Goal: Task Accomplishment & Management: Use online tool/utility

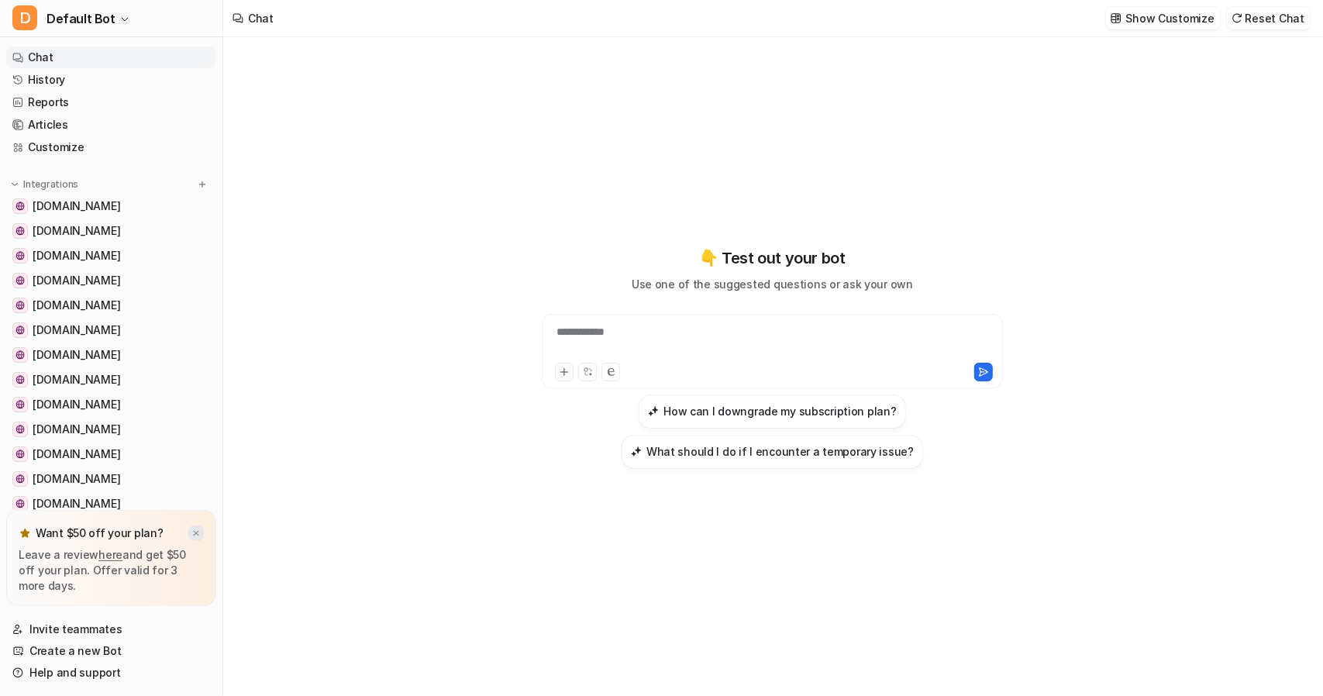
click at [198, 535] on img at bounding box center [195, 533] width 9 height 10
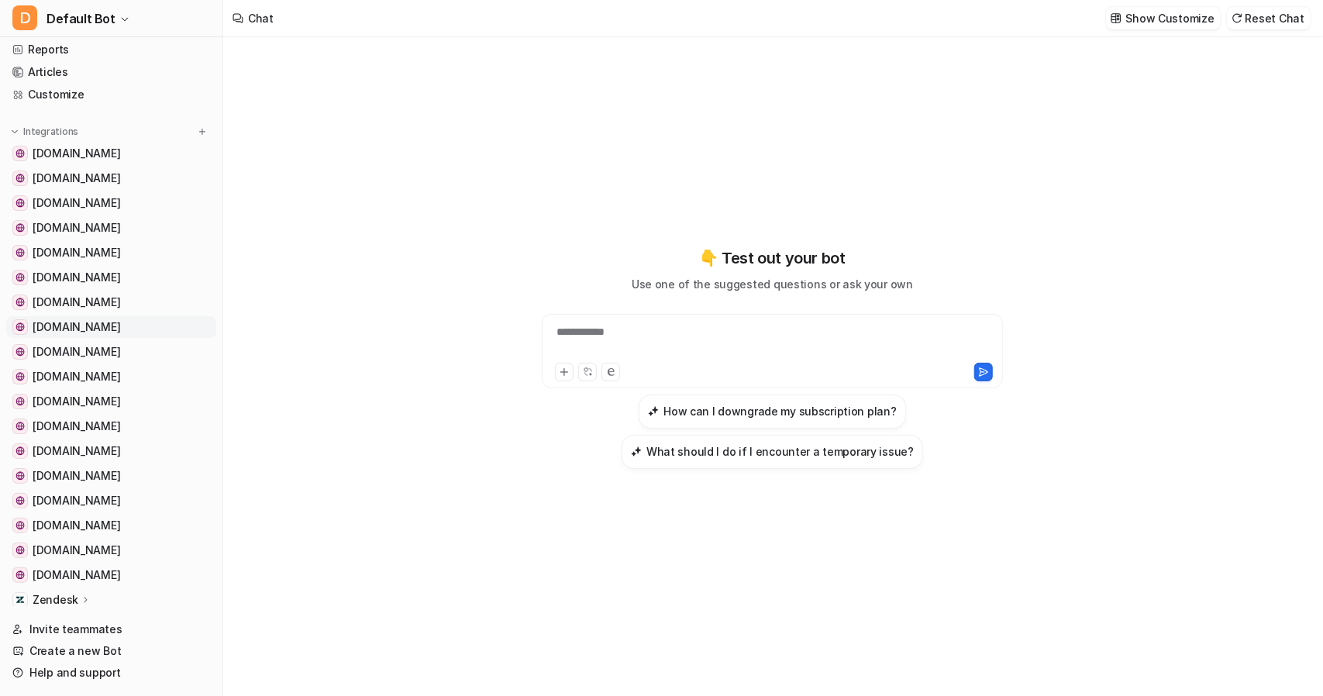
scroll to position [177, 0]
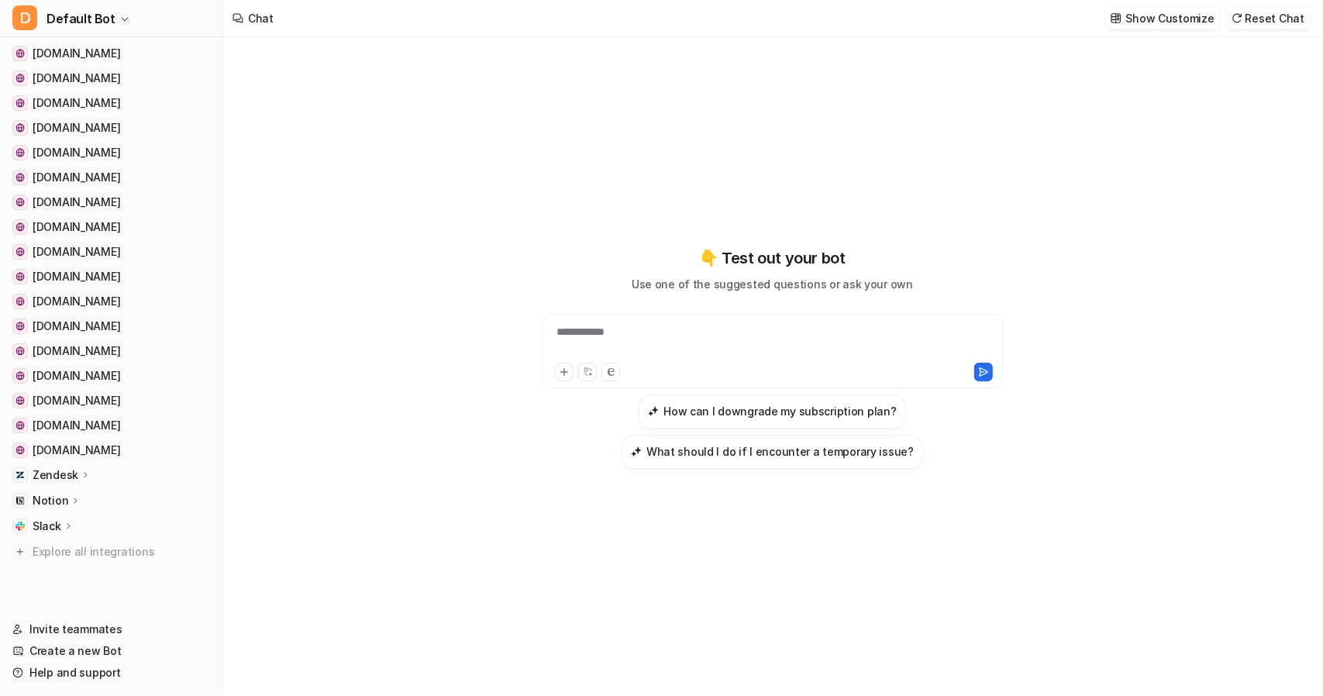
click at [54, 471] on p "Zendesk" at bounding box center [56, 474] width 46 height 15
click at [69, 492] on p "Overview" at bounding box center [69, 497] width 50 height 15
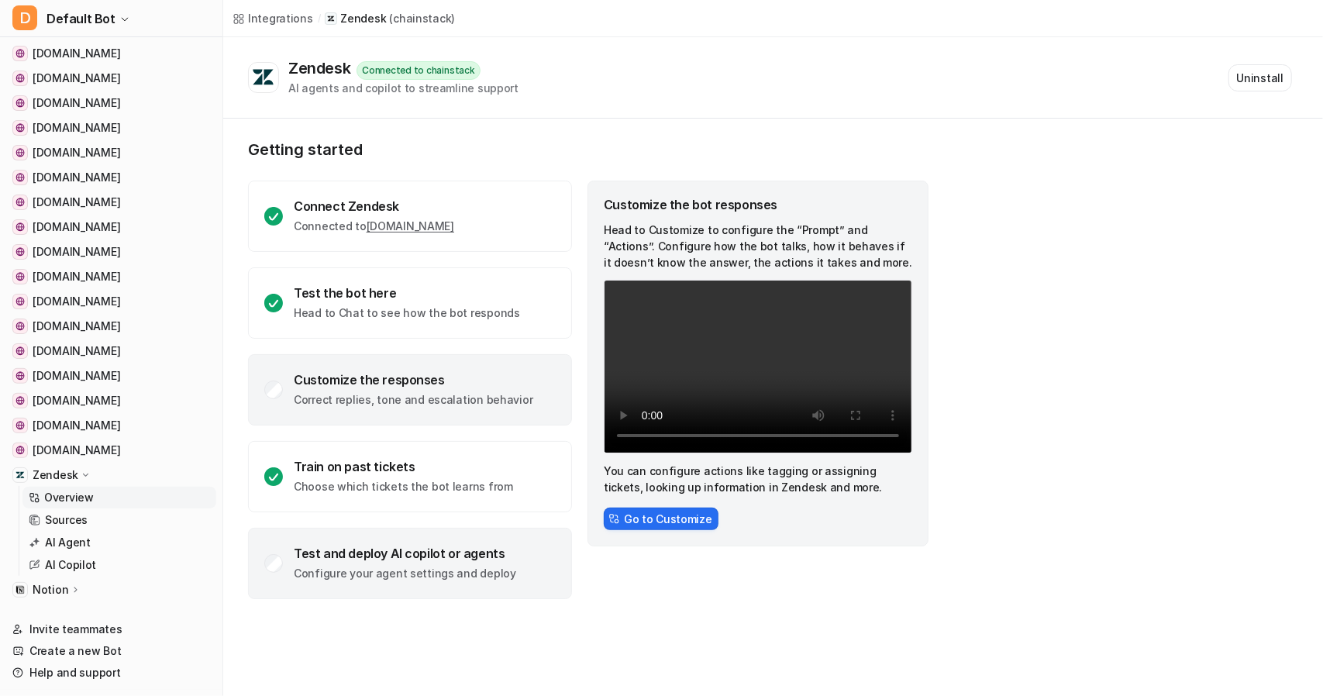
click at [346, 553] on div "Test and deploy AI copilot or agents" at bounding box center [405, 552] width 222 height 15
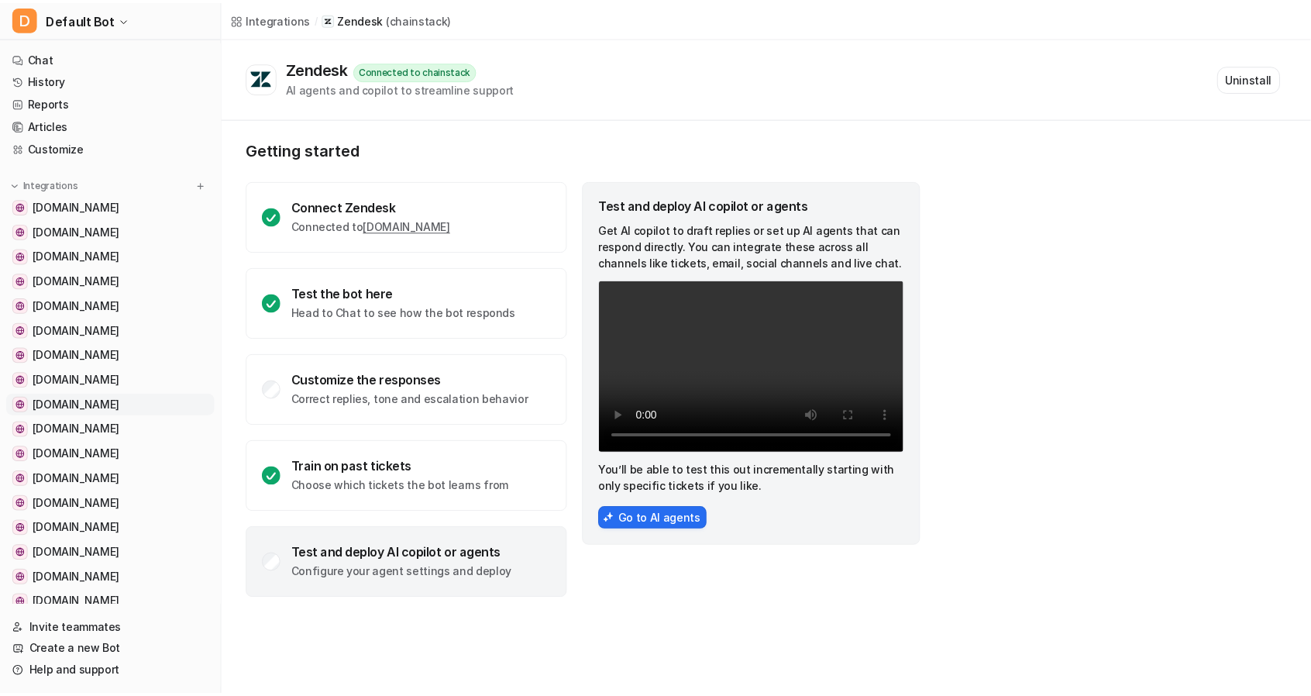
scroll to position [267, 0]
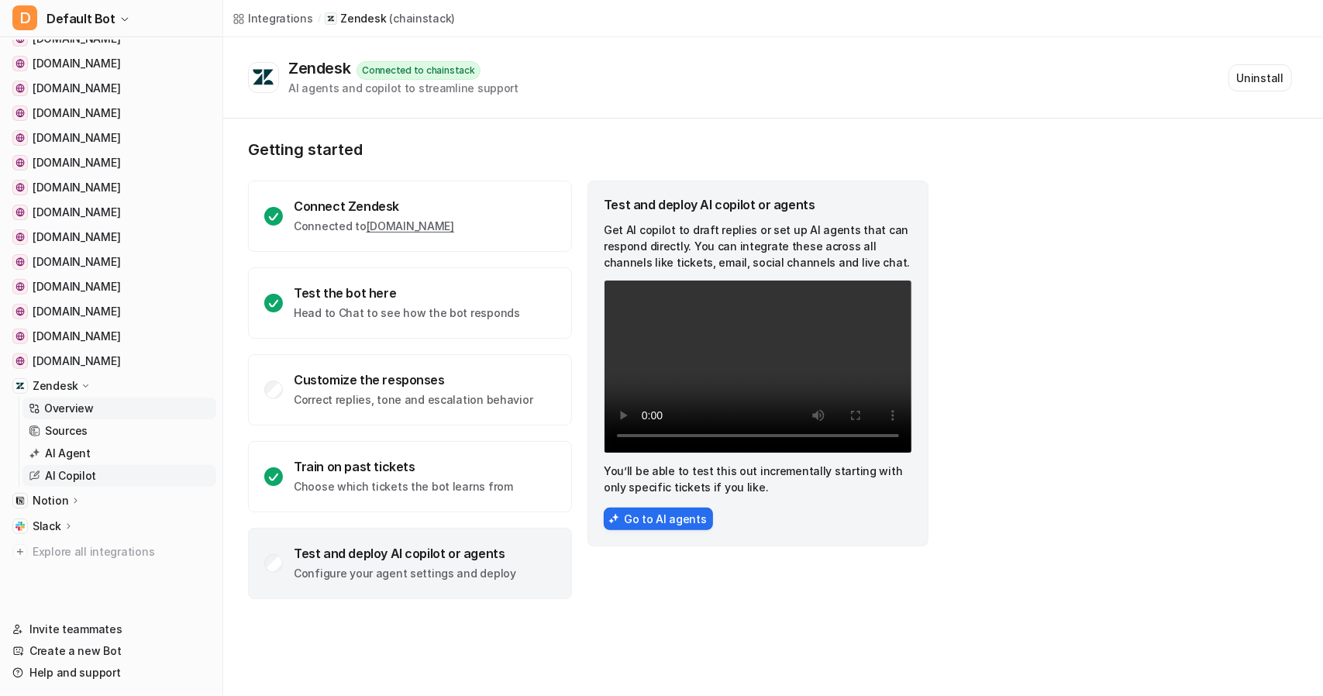
click at [73, 472] on p "AI Copilot" at bounding box center [70, 475] width 51 height 15
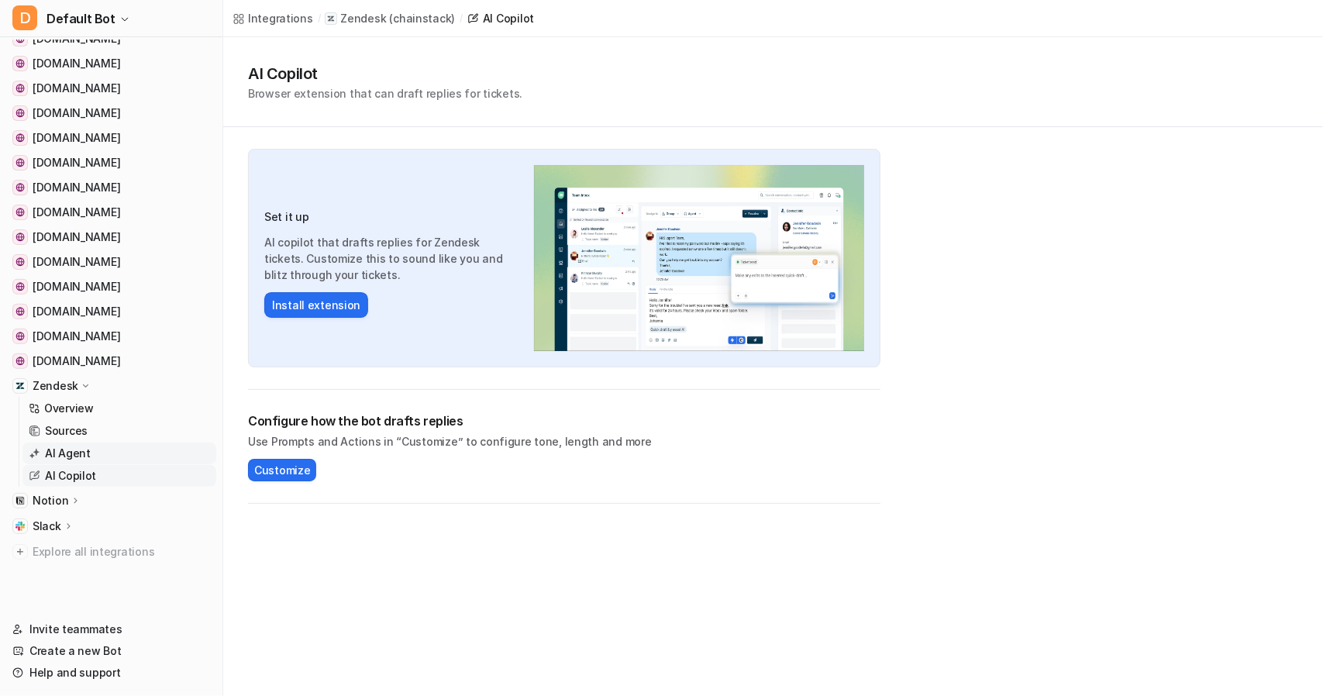
click at [65, 451] on p "AI Agent" at bounding box center [68, 453] width 46 height 15
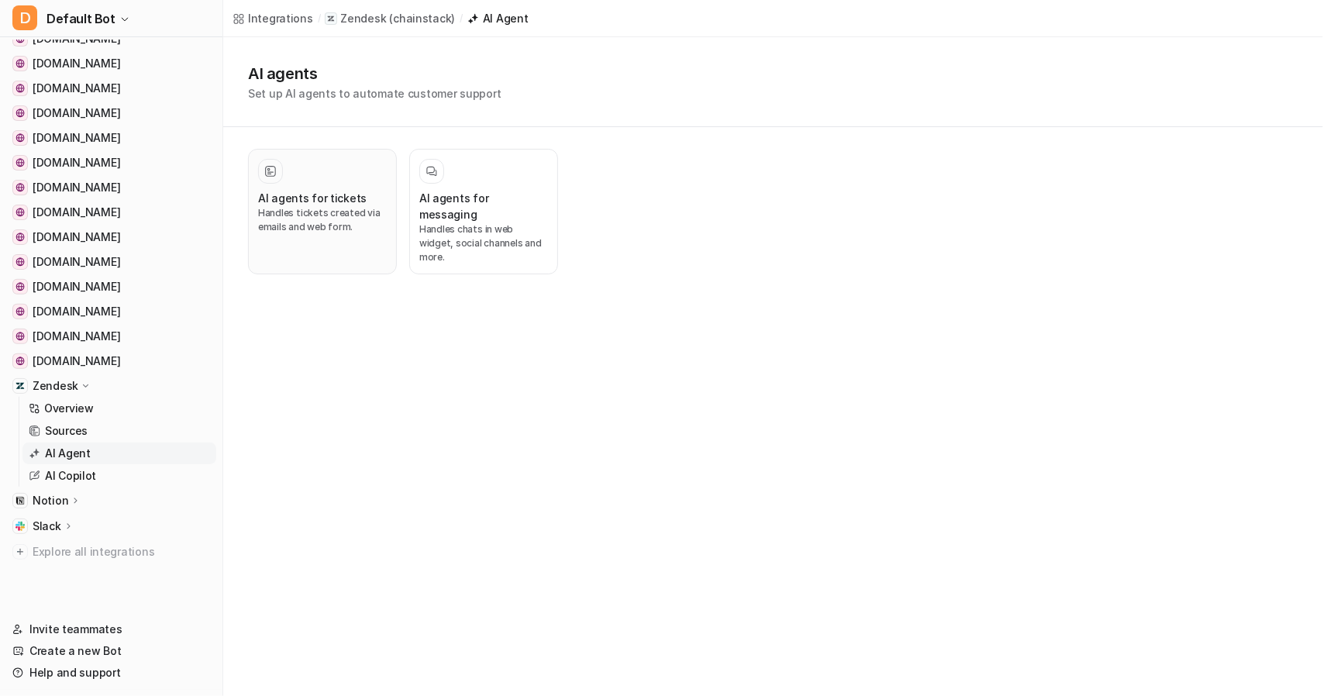
click at [324, 206] on p "Handles tickets created via emails and web form." at bounding box center [322, 220] width 129 height 28
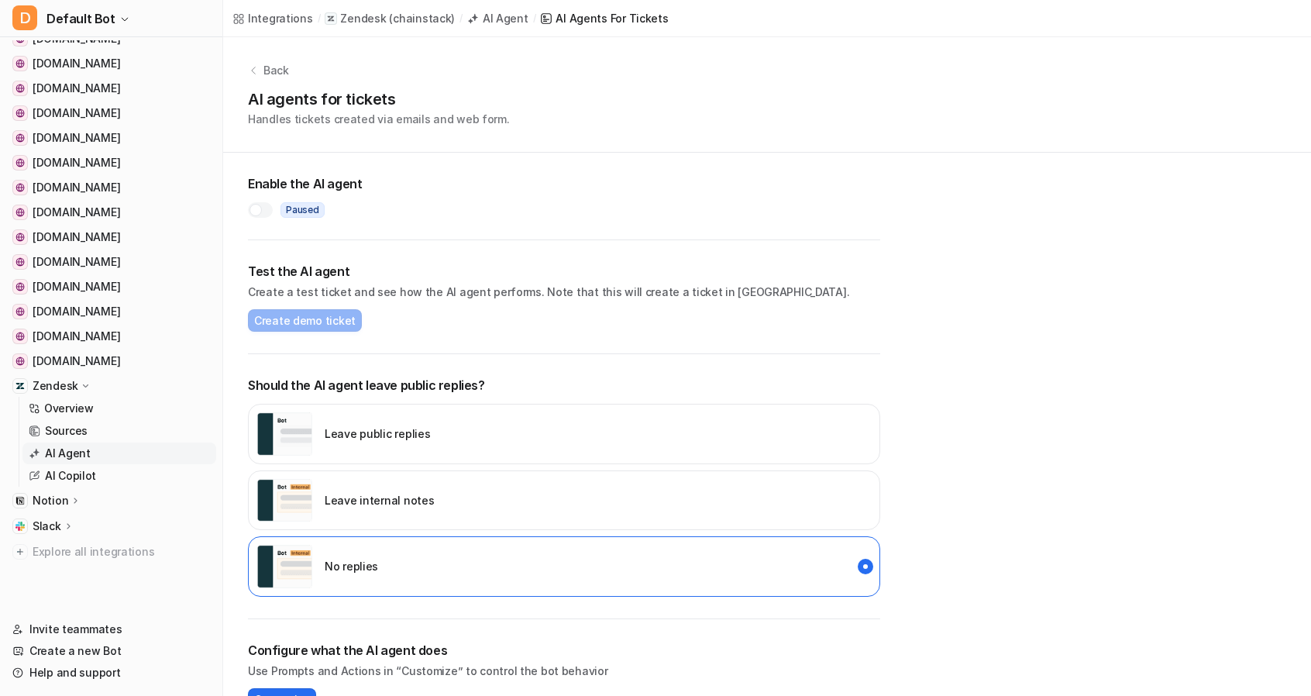
click at [259, 212] on div at bounding box center [256, 210] width 12 height 12
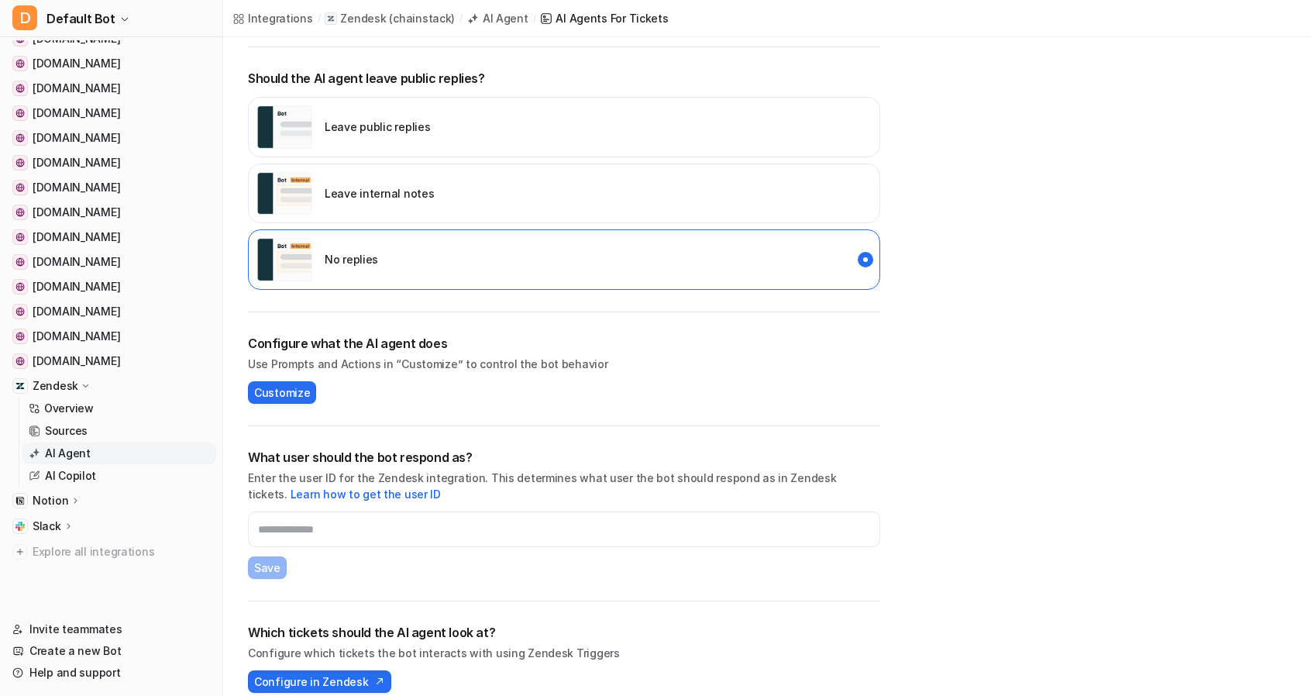
scroll to position [322, 0]
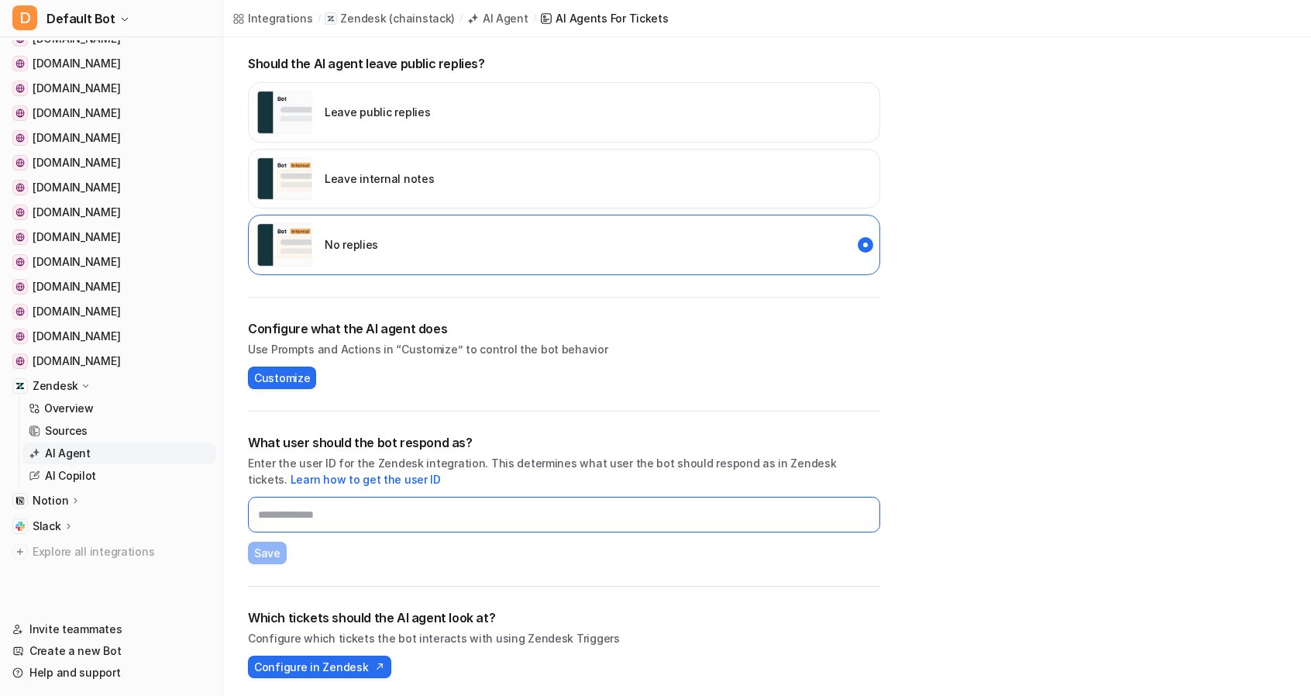
click at [311, 523] on input "text" at bounding box center [564, 515] width 632 height 36
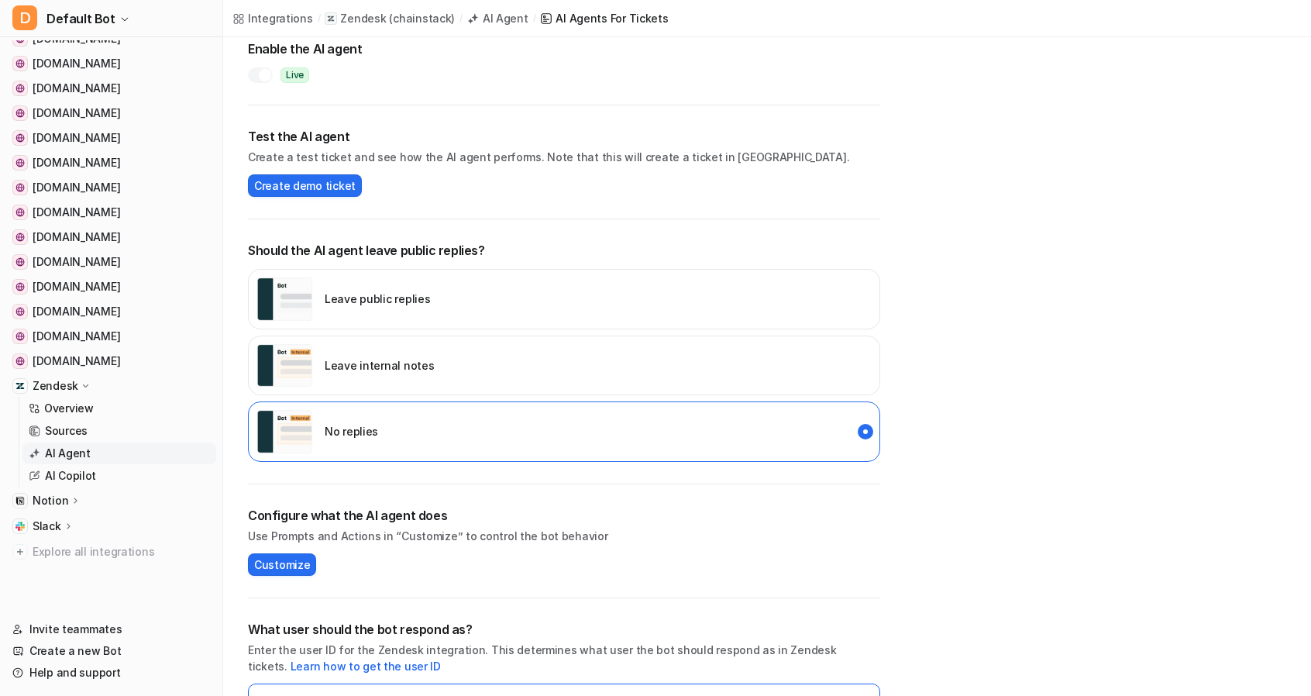
scroll to position [0, 0]
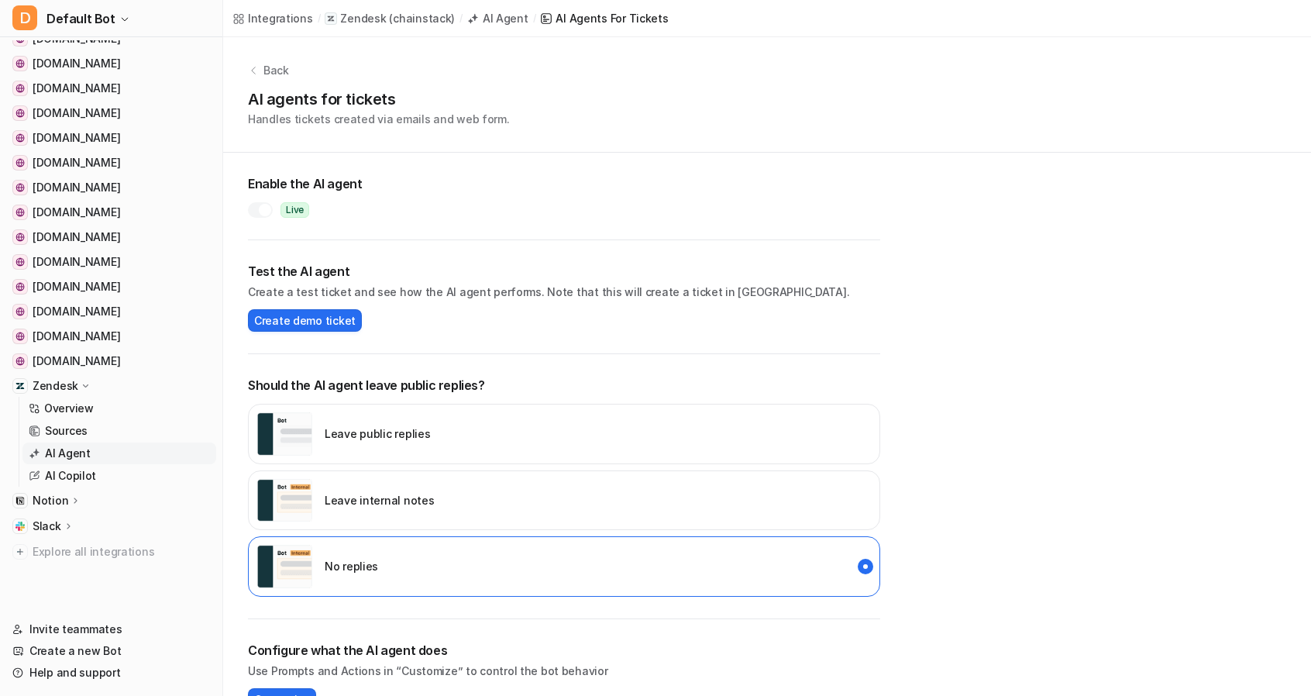
click at [267, 208] on div at bounding box center [265, 210] width 12 height 12
click at [298, 494] on img "internal_reply" at bounding box center [284, 500] width 56 height 43
click at [291, 549] on img "disabled" at bounding box center [284, 566] width 56 height 43
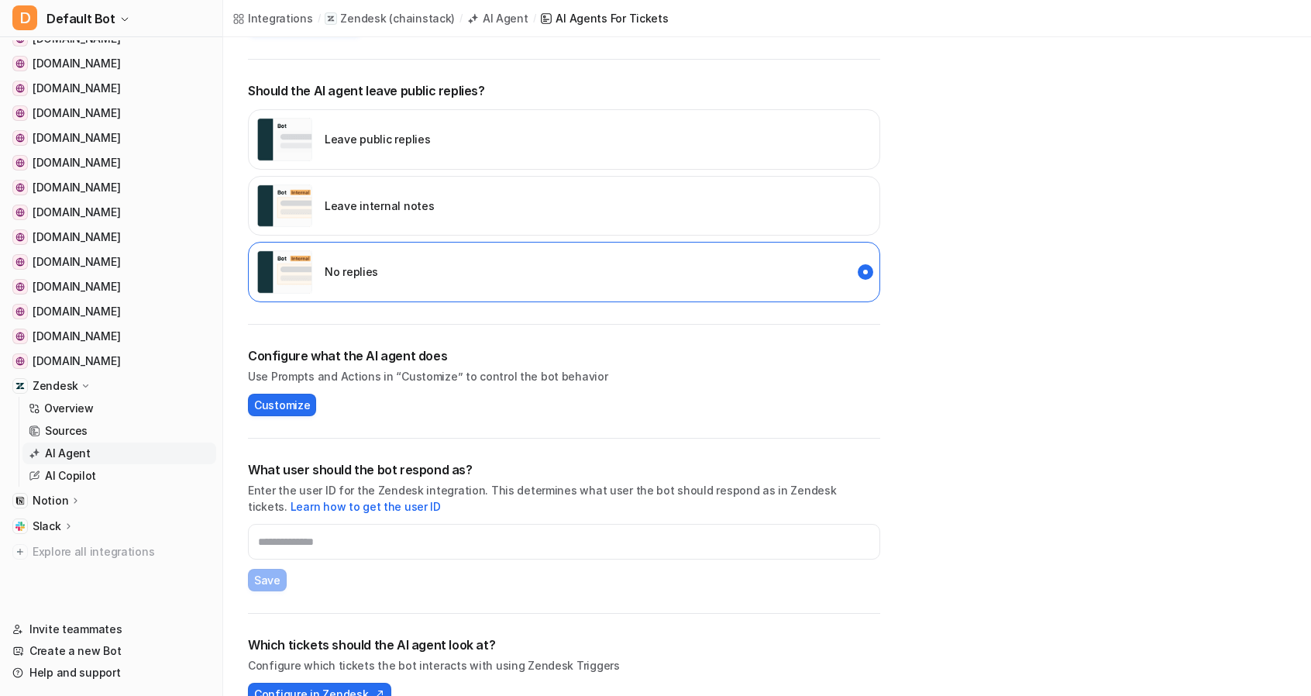
scroll to position [310, 0]
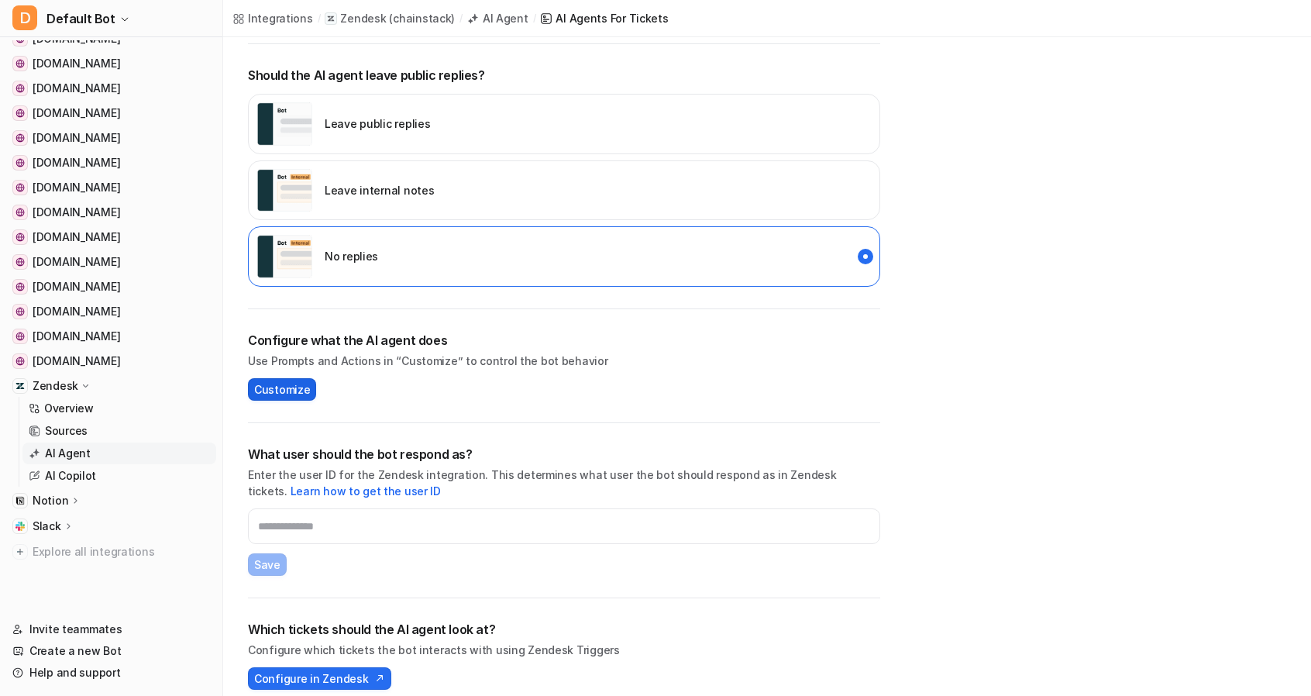
click at [290, 386] on span "Customize" at bounding box center [282, 389] width 56 height 16
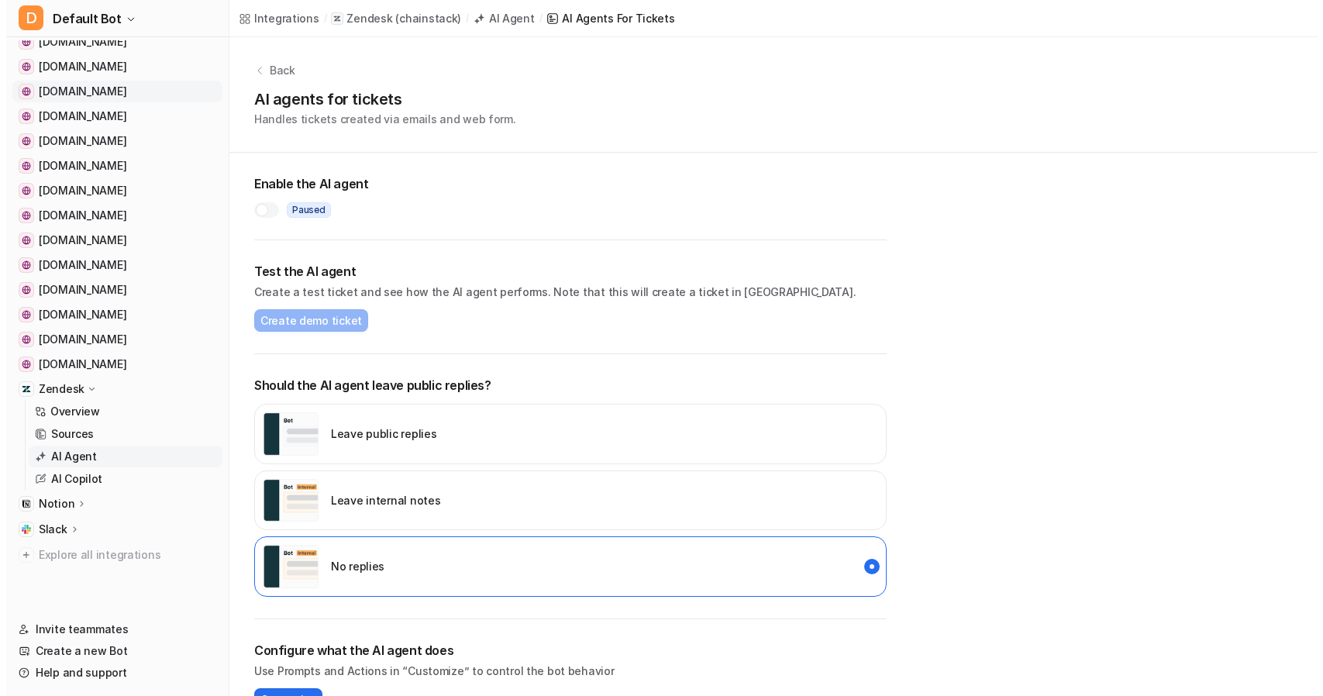
scroll to position [267, 0]
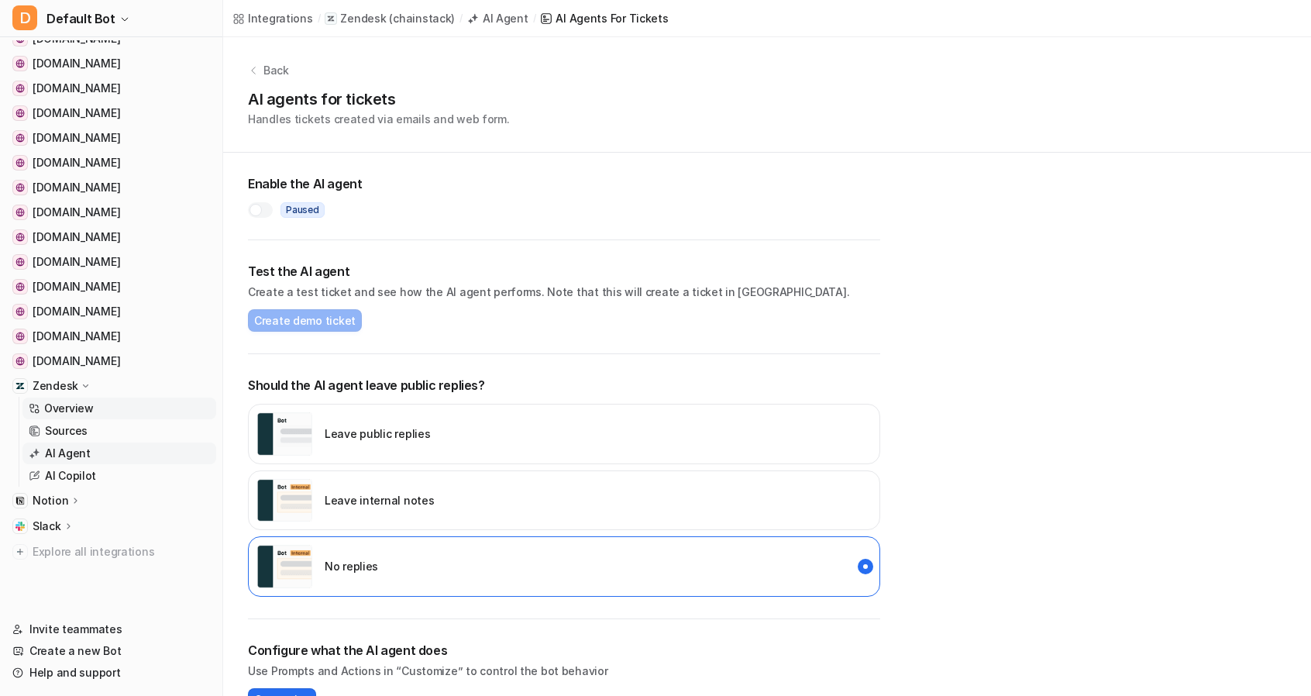
click at [90, 412] on p "Overview" at bounding box center [69, 408] width 50 height 15
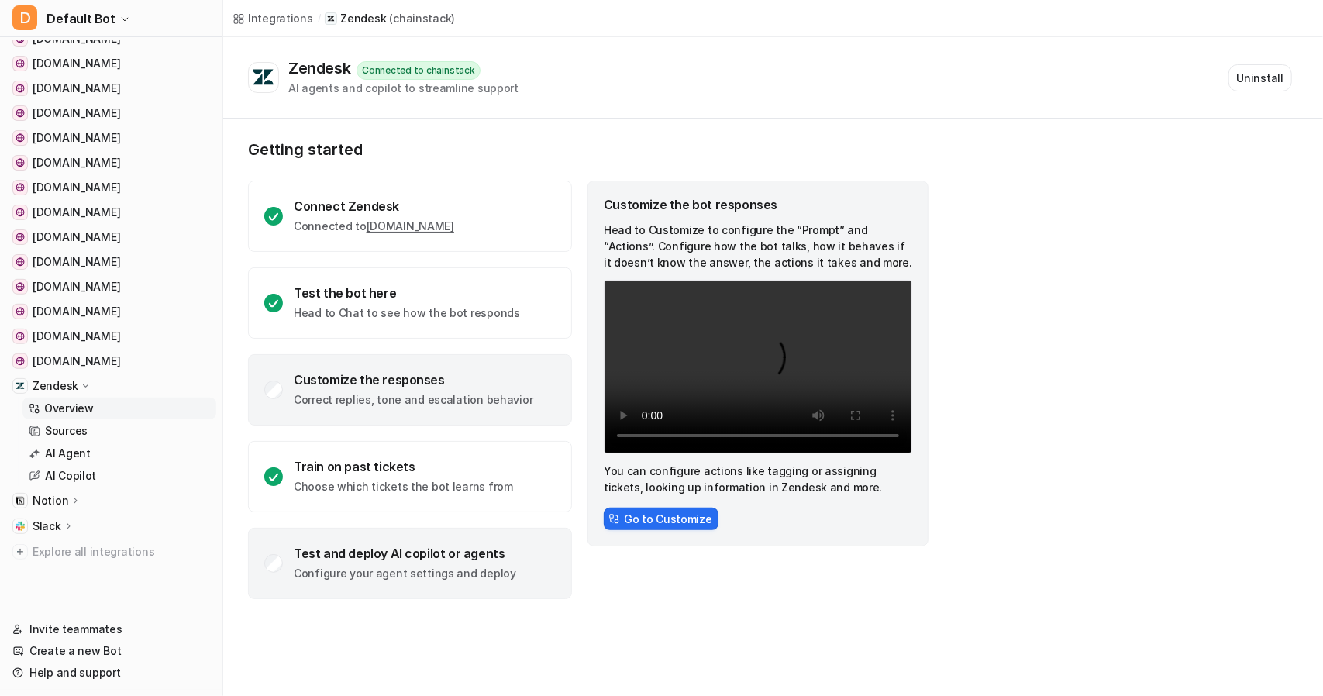
click at [369, 562] on div "Test and deploy AI copilot or agents Configure your agent settings and deploy" at bounding box center [405, 563] width 222 height 36
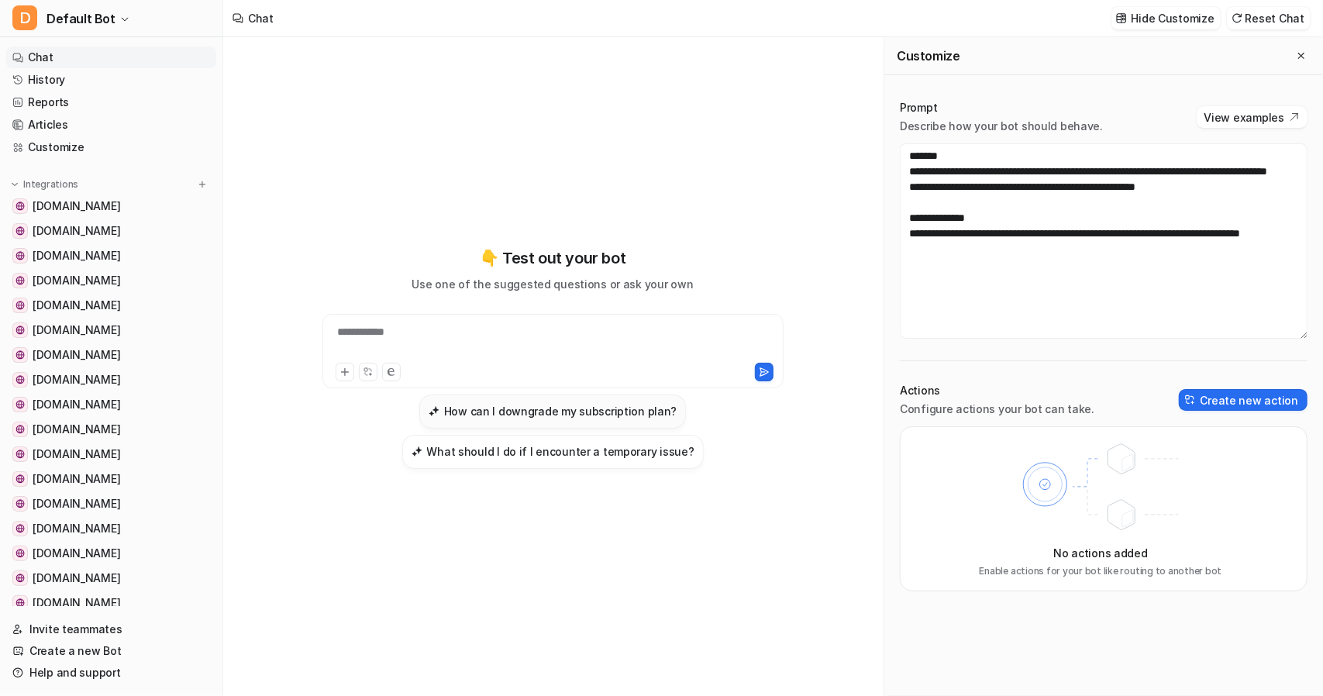
click at [589, 410] on h3 "How can I downgrade my subscription plan?" at bounding box center [560, 411] width 233 height 16
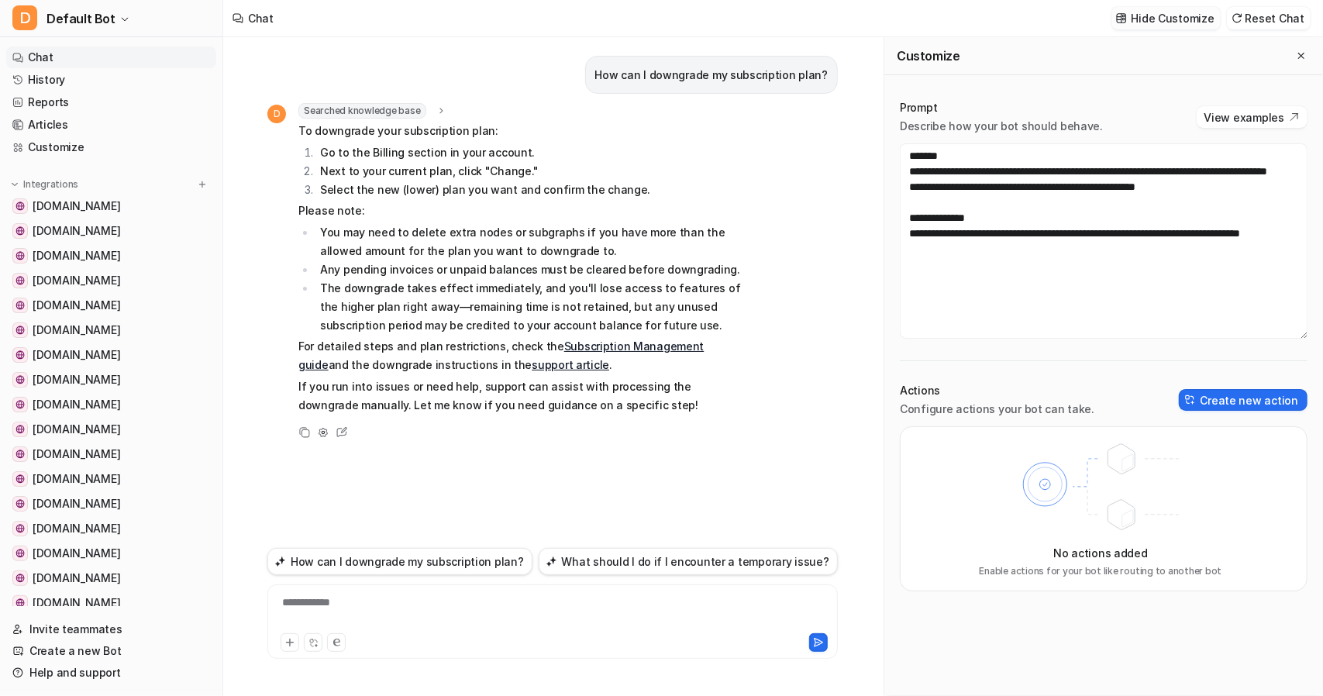
click at [1196, 18] on p "Hide Customize" at bounding box center [1172, 18] width 83 height 16
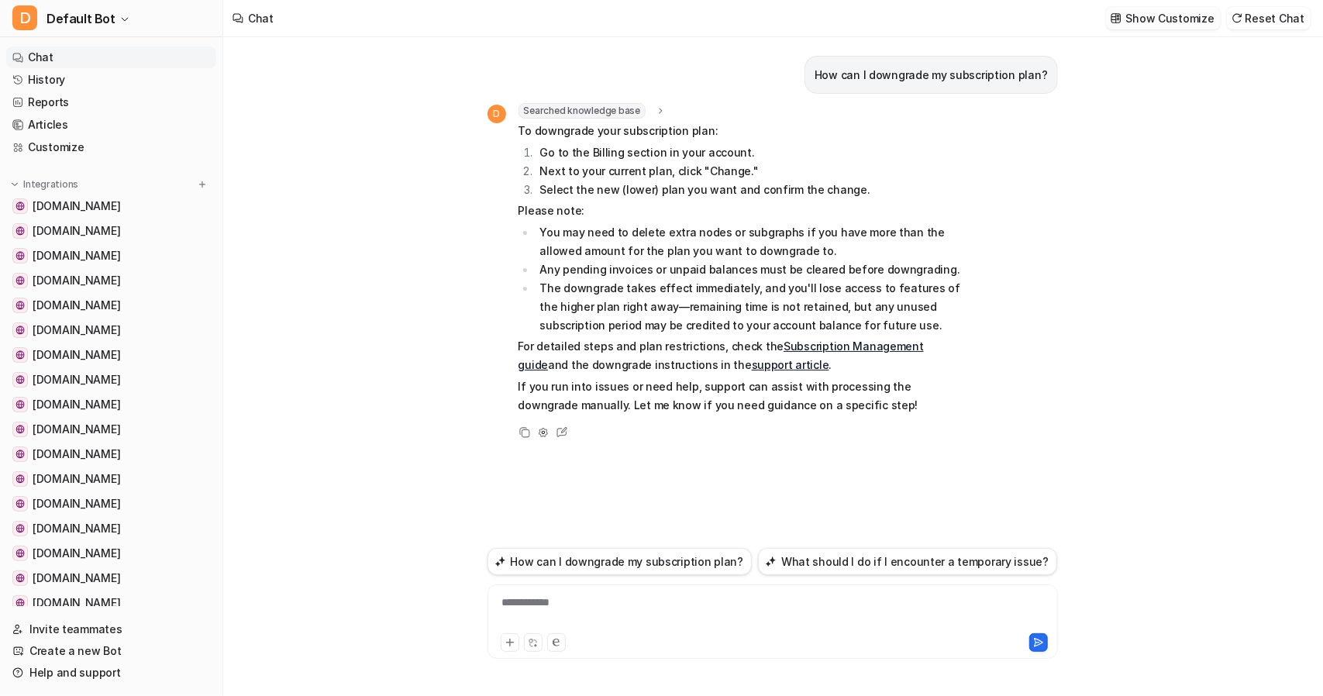
click at [1196, 18] on p "Show Customize" at bounding box center [1170, 18] width 88 height 16
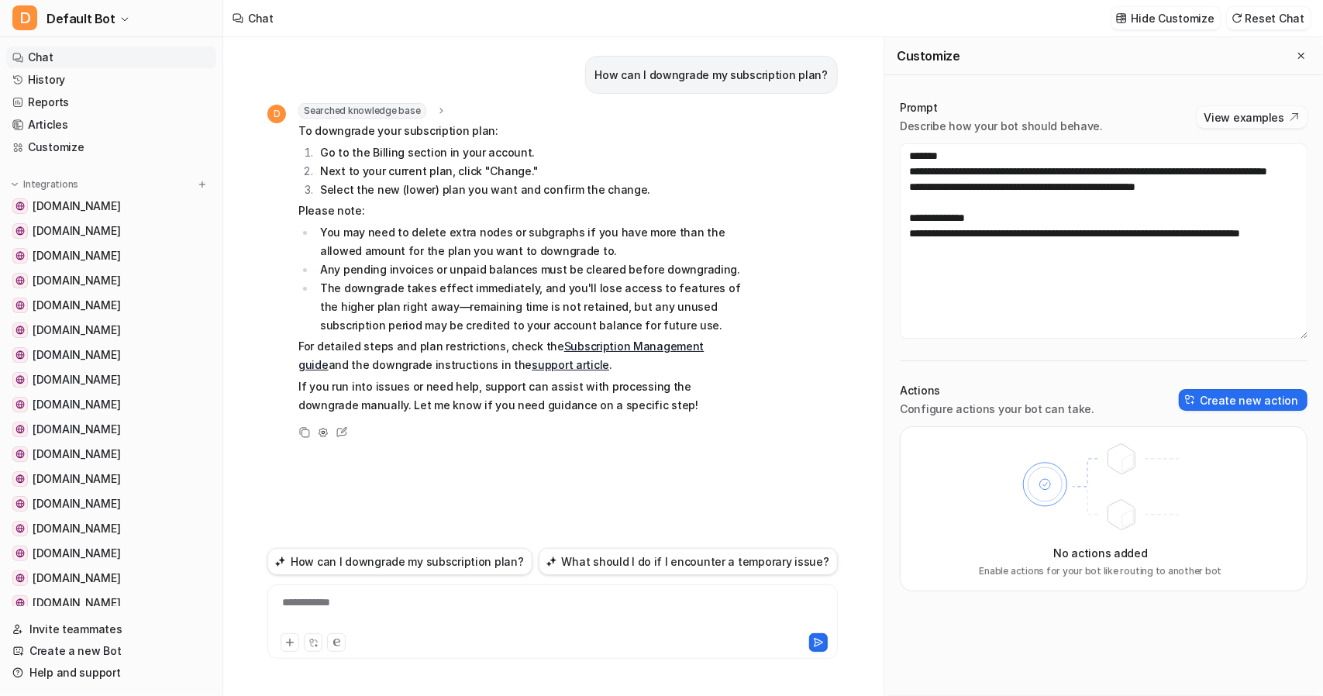
click at [1280, 120] on button "View examples" at bounding box center [1251, 117] width 111 height 22
click at [1261, 402] on button "Create new action" at bounding box center [1243, 400] width 129 height 22
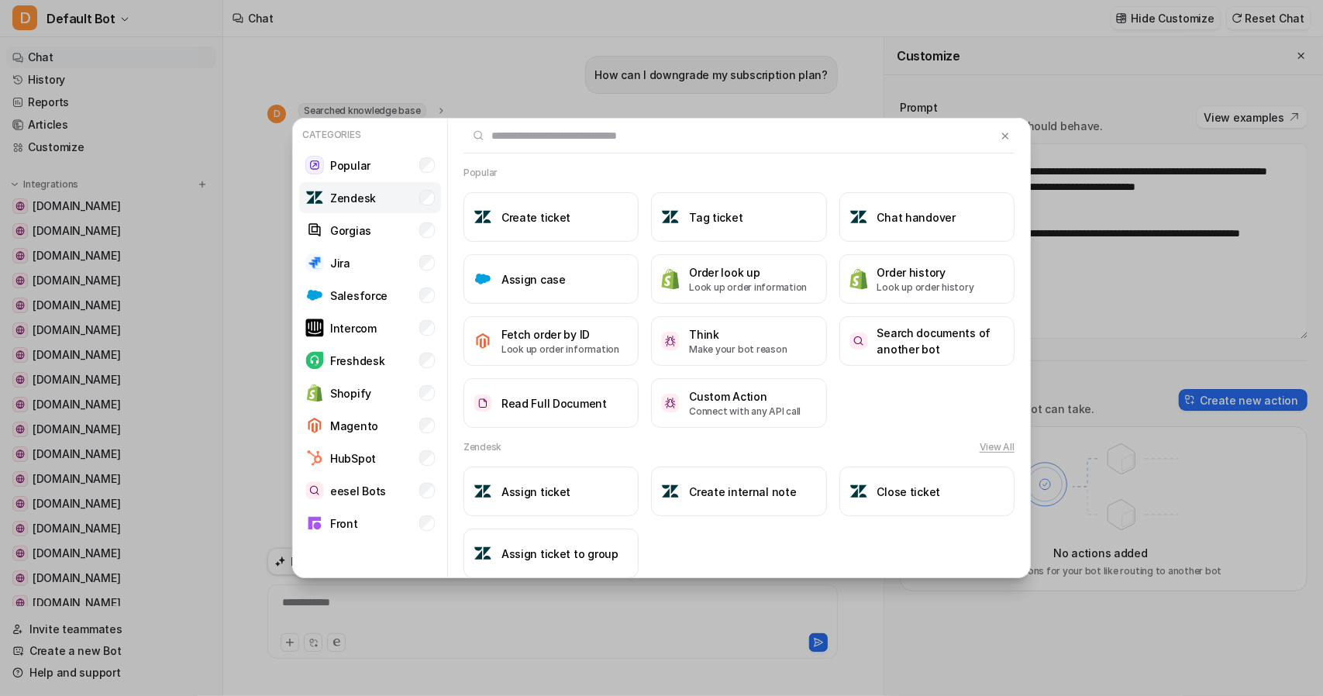
click at [338, 186] on li "Zendesk" at bounding box center [370, 197] width 142 height 31
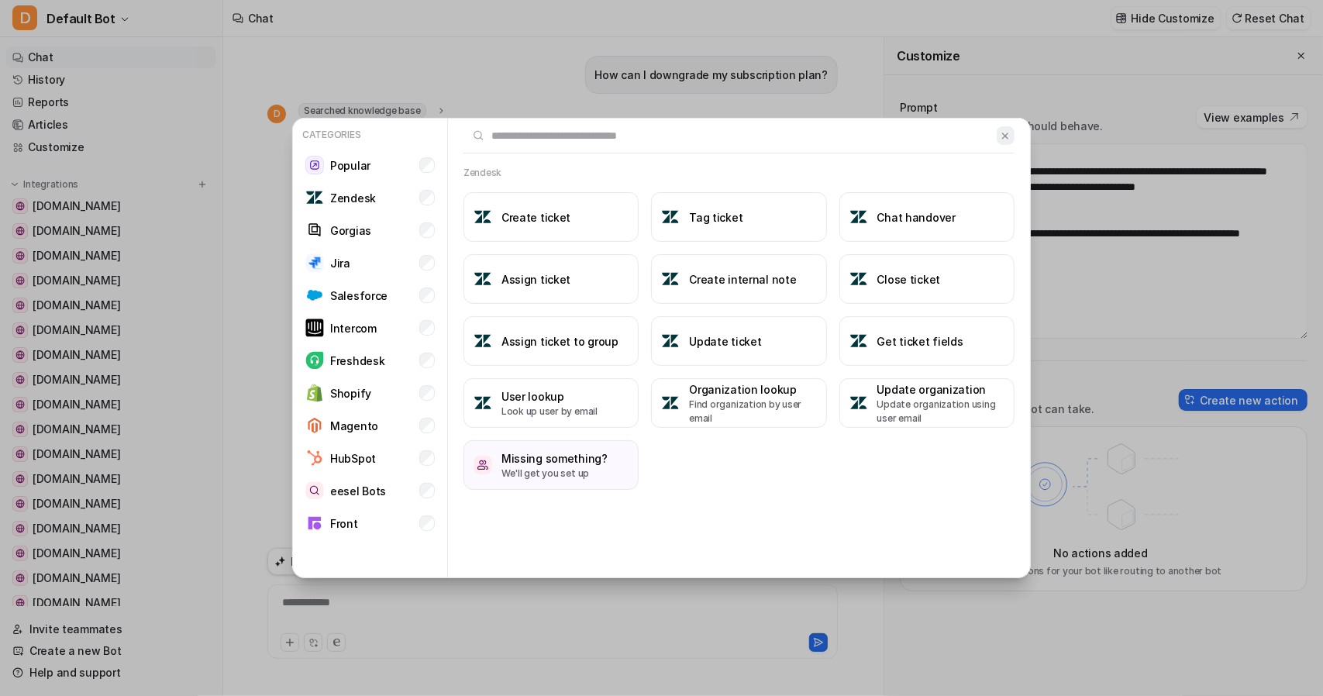
click at [1000, 135] on img at bounding box center [1005, 136] width 11 height 12
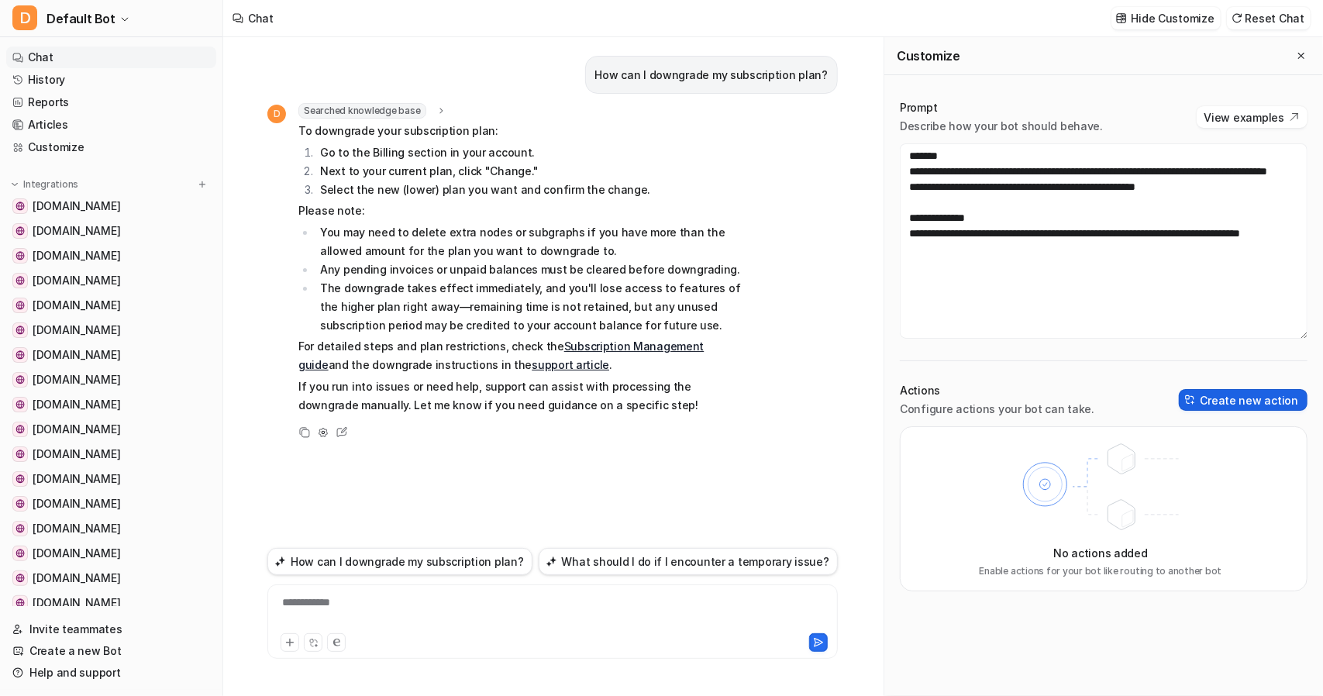
click at [1234, 409] on button "Create new action" at bounding box center [1243, 400] width 129 height 22
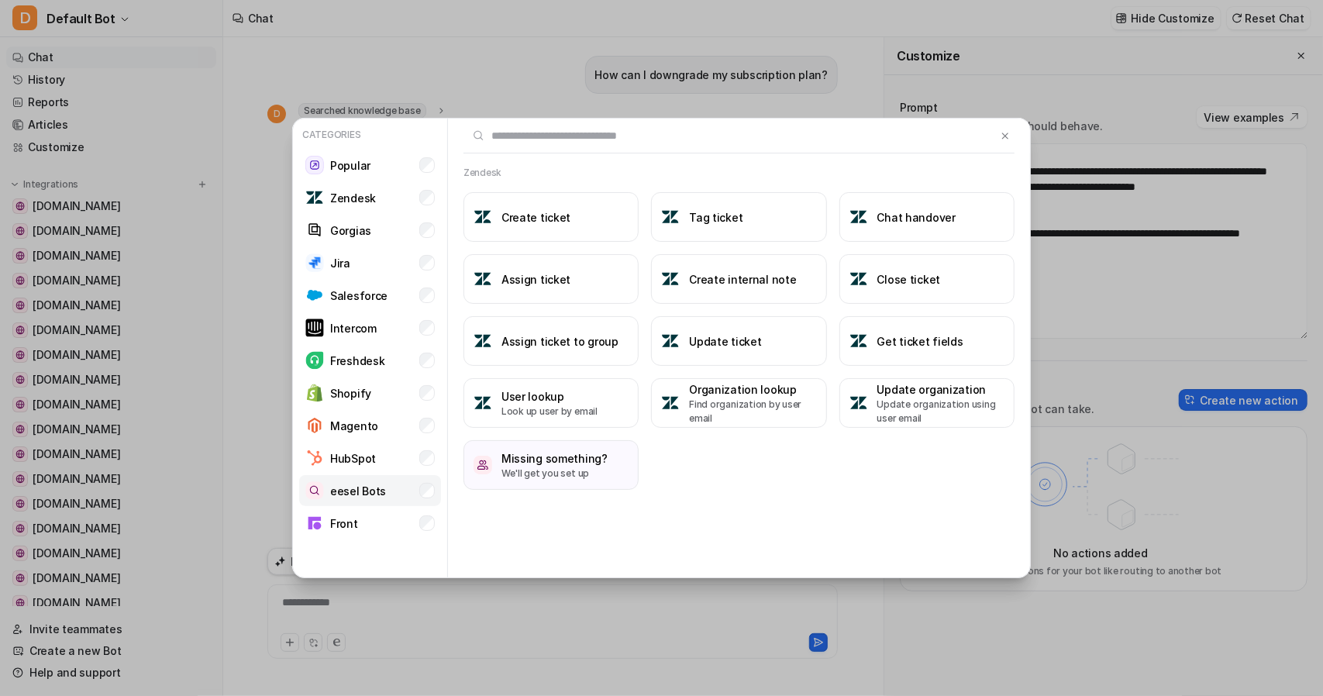
click at [336, 492] on p "eesel Bots" at bounding box center [358, 491] width 56 height 16
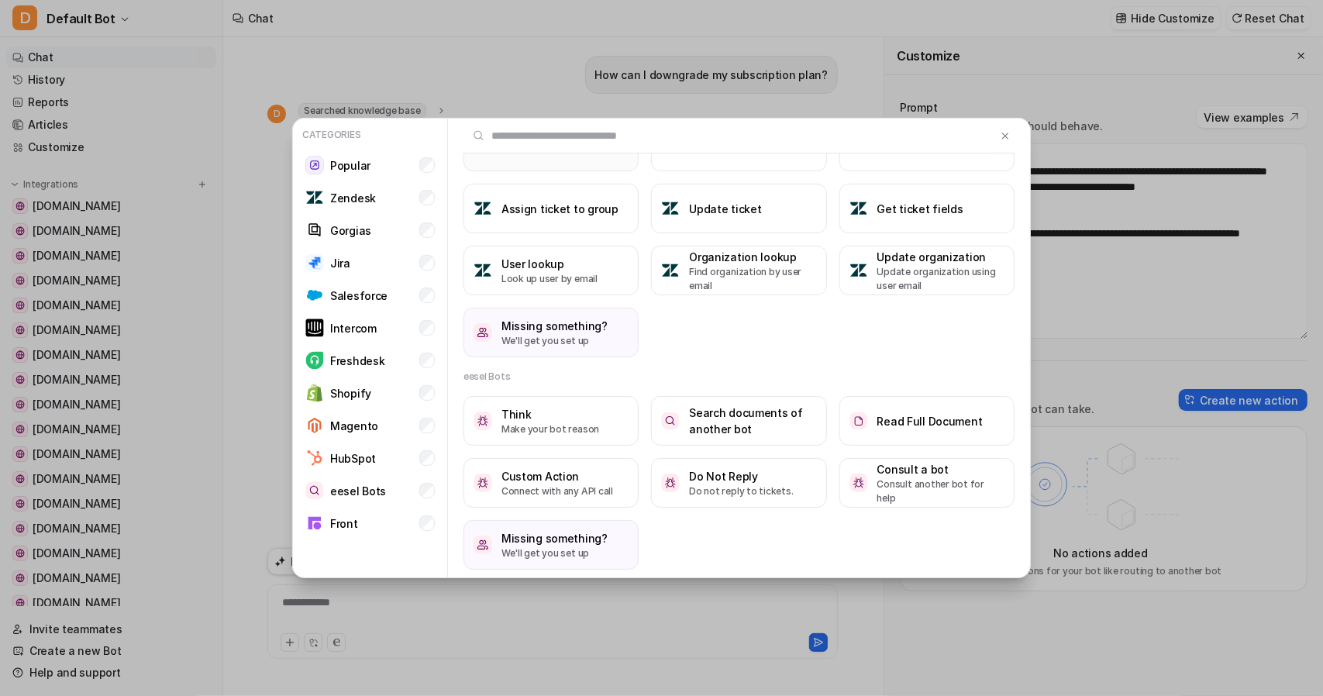
scroll to position [138, 0]
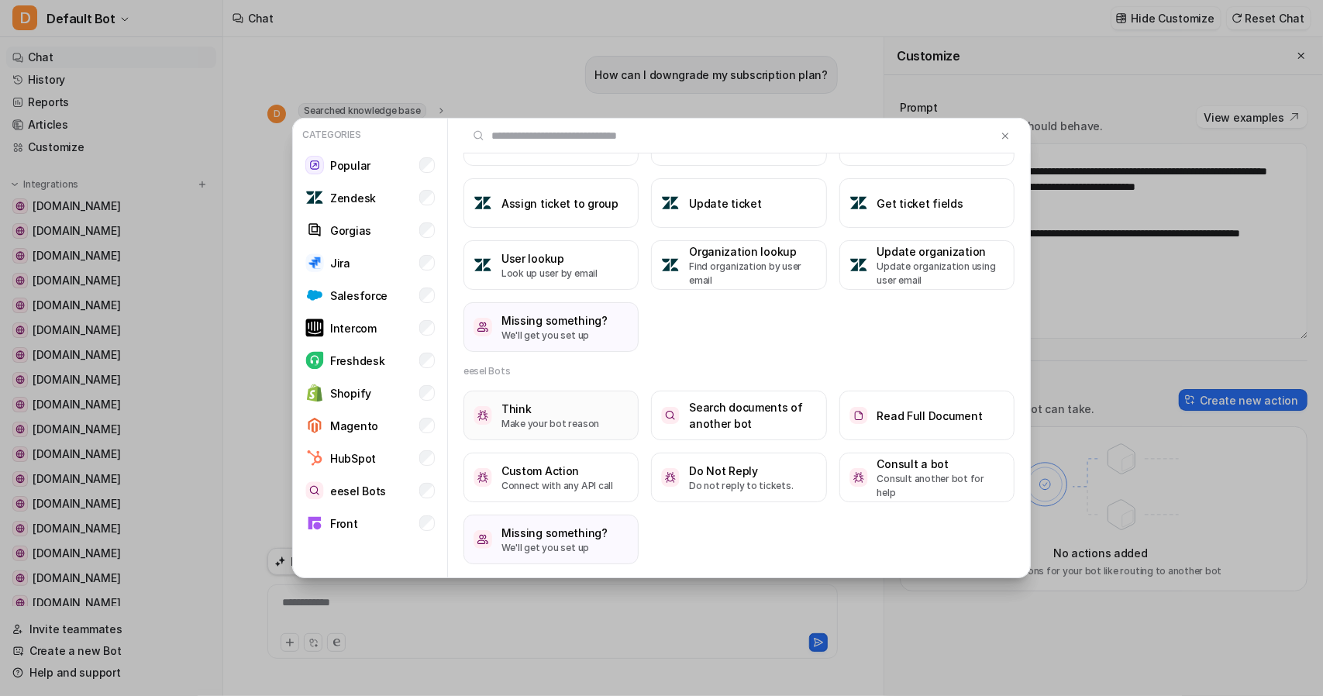
click at [533, 419] on p "Make your bot reason" at bounding box center [550, 424] width 98 height 14
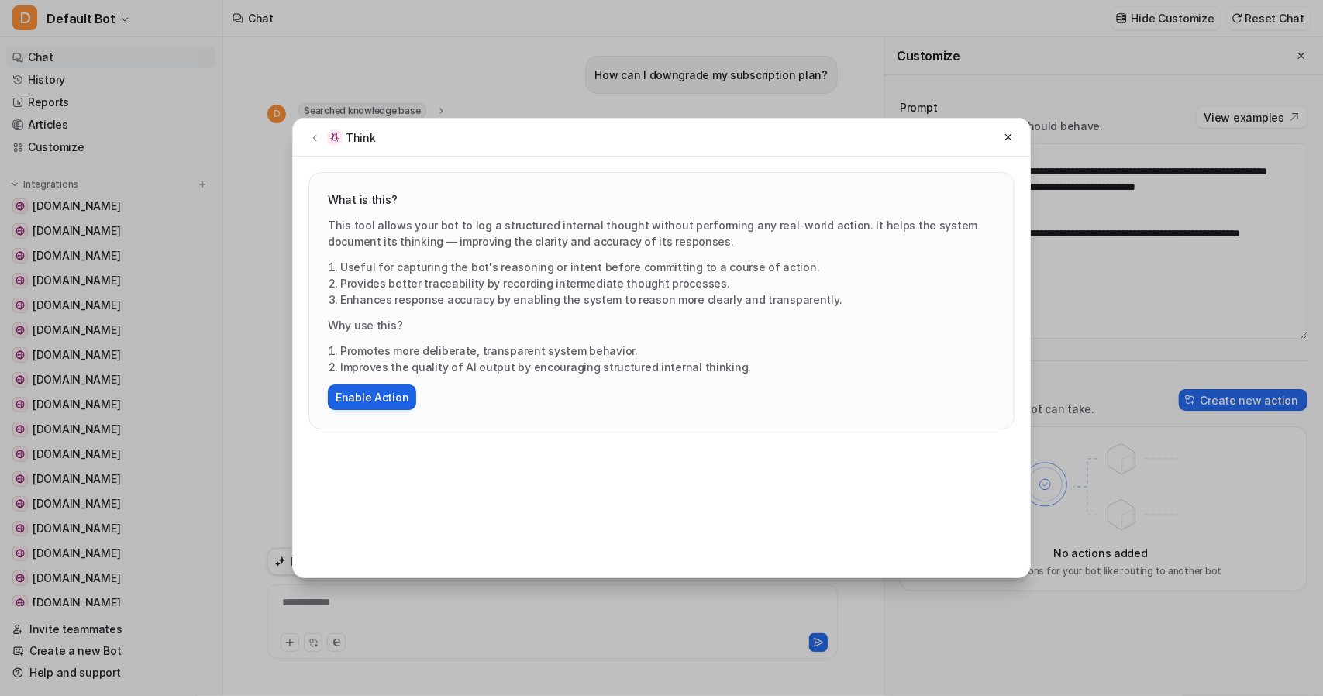
click at [387, 398] on button "Enable Action" at bounding box center [372, 397] width 88 height 26
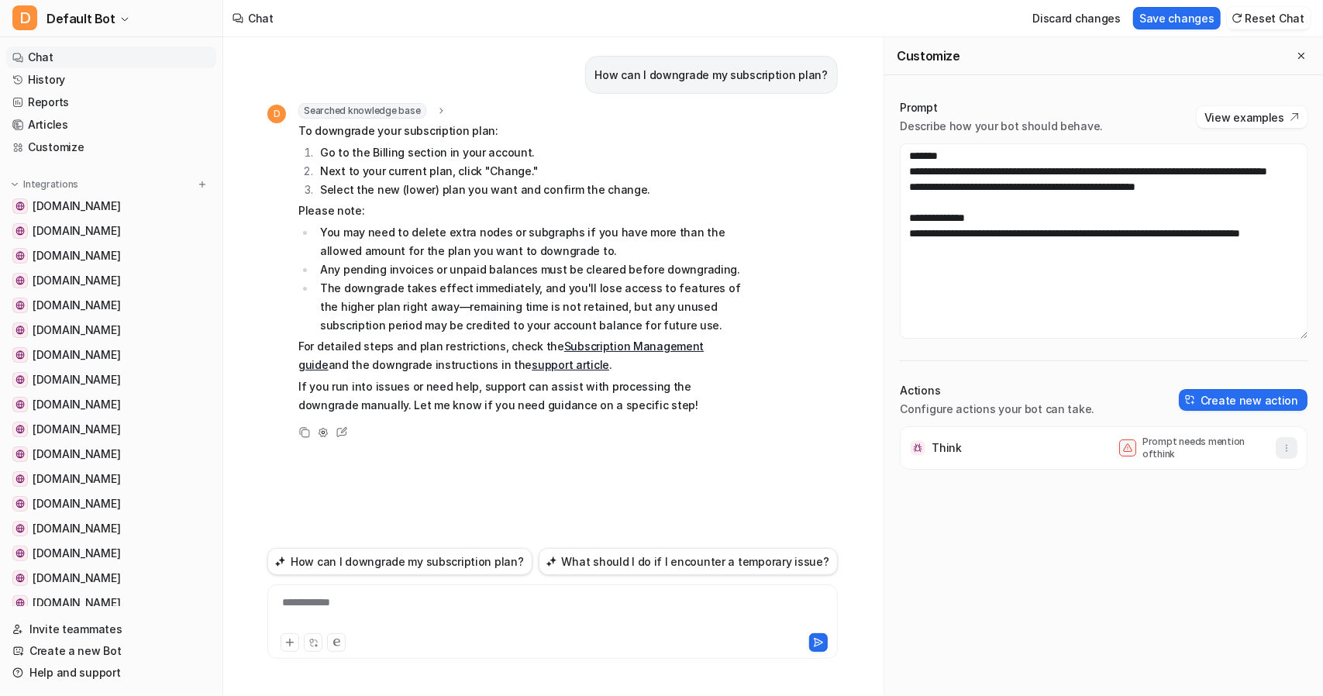
click at [1286, 450] on icon "button" at bounding box center [1286, 448] width 1 height 6
click at [1045, 484] on div "Think Prompt needs mention of think Delete" at bounding box center [1104, 561] width 408 height 270
click at [1119, 452] on span at bounding box center [1127, 447] width 17 height 17
click at [944, 452] on p "Think" at bounding box center [946, 447] width 30 height 15
click at [1029, 459] on div "Think Prompt needs mention of think" at bounding box center [1104, 447] width 394 height 43
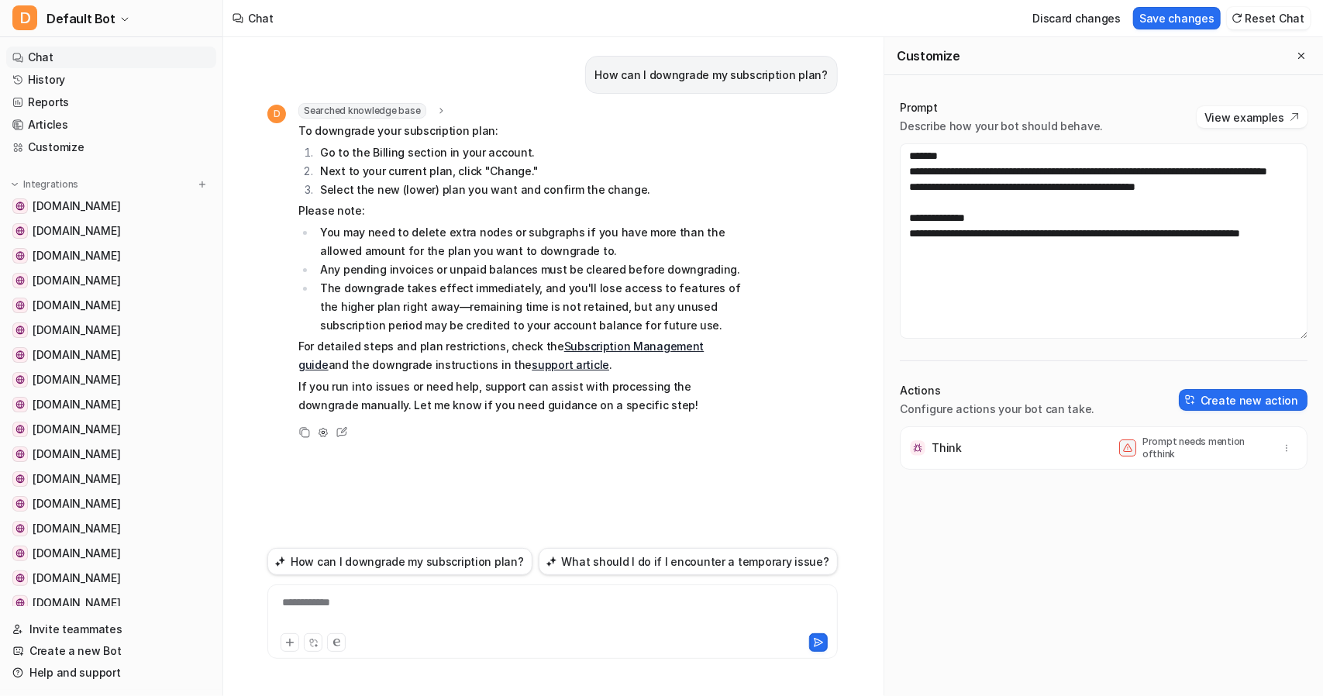
click at [1158, 459] on div "Think Prompt needs mention of think" at bounding box center [1104, 447] width 394 height 43
click at [1170, 451] on p "Prompt needs mention of think" at bounding box center [1204, 447] width 124 height 25
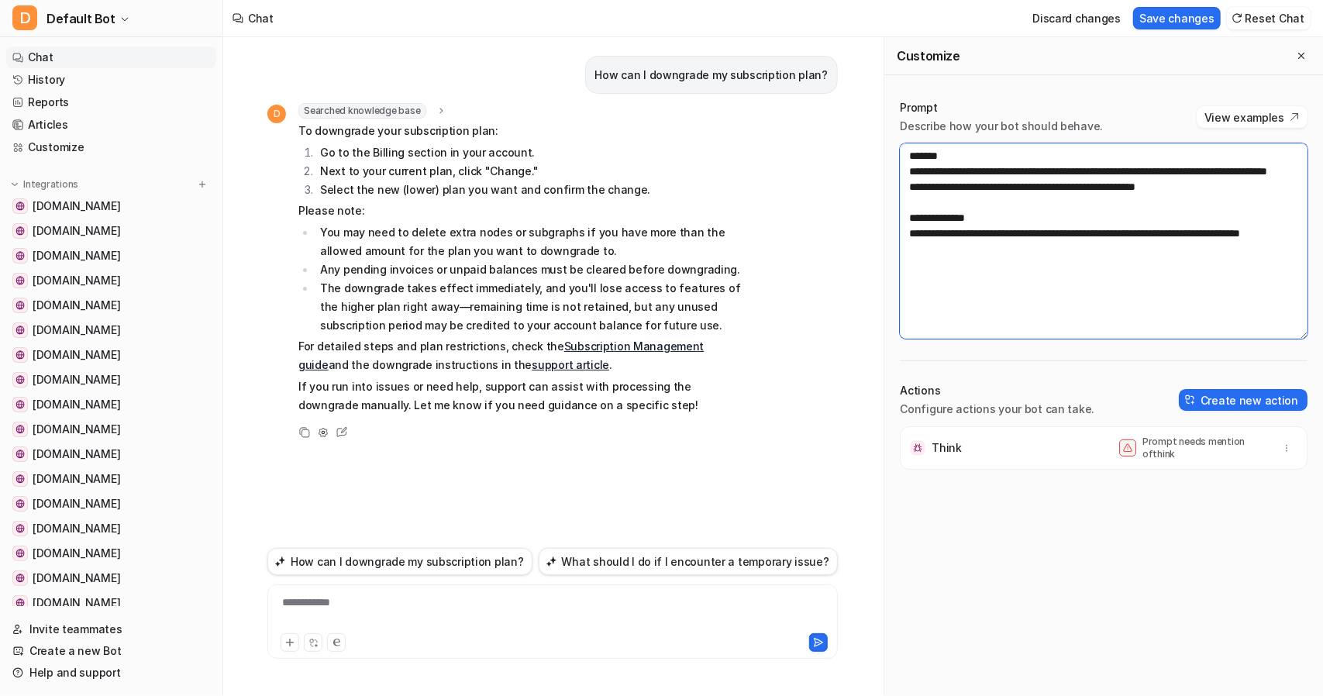
click at [971, 267] on textarea "**********" at bounding box center [1104, 240] width 408 height 195
click at [968, 289] on textarea "**********" at bounding box center [1104, 240] width 408 height 195
type textarea "**********"
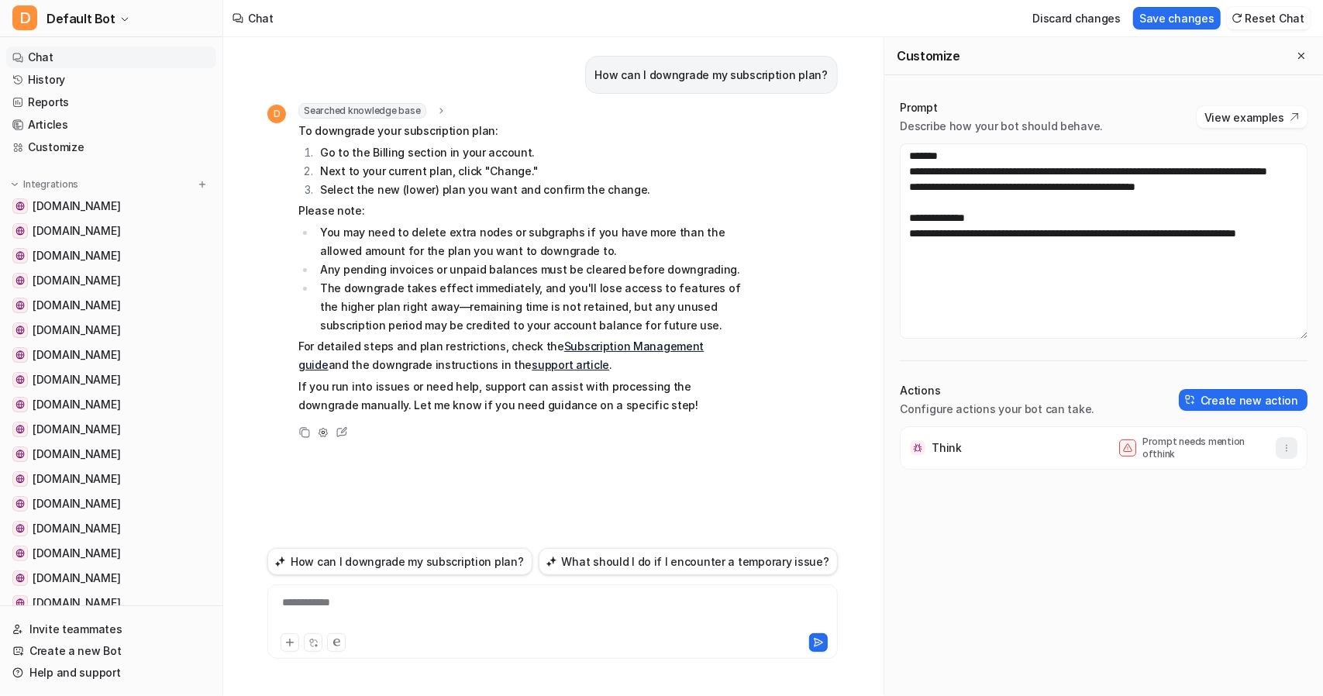
click at [1281, 449] on icon "button" at bounding box center [1286, 447] width 11 height 11
click at [1168, 480] on span "Delete" at bounding box center [1170, 482] width 35 height 16
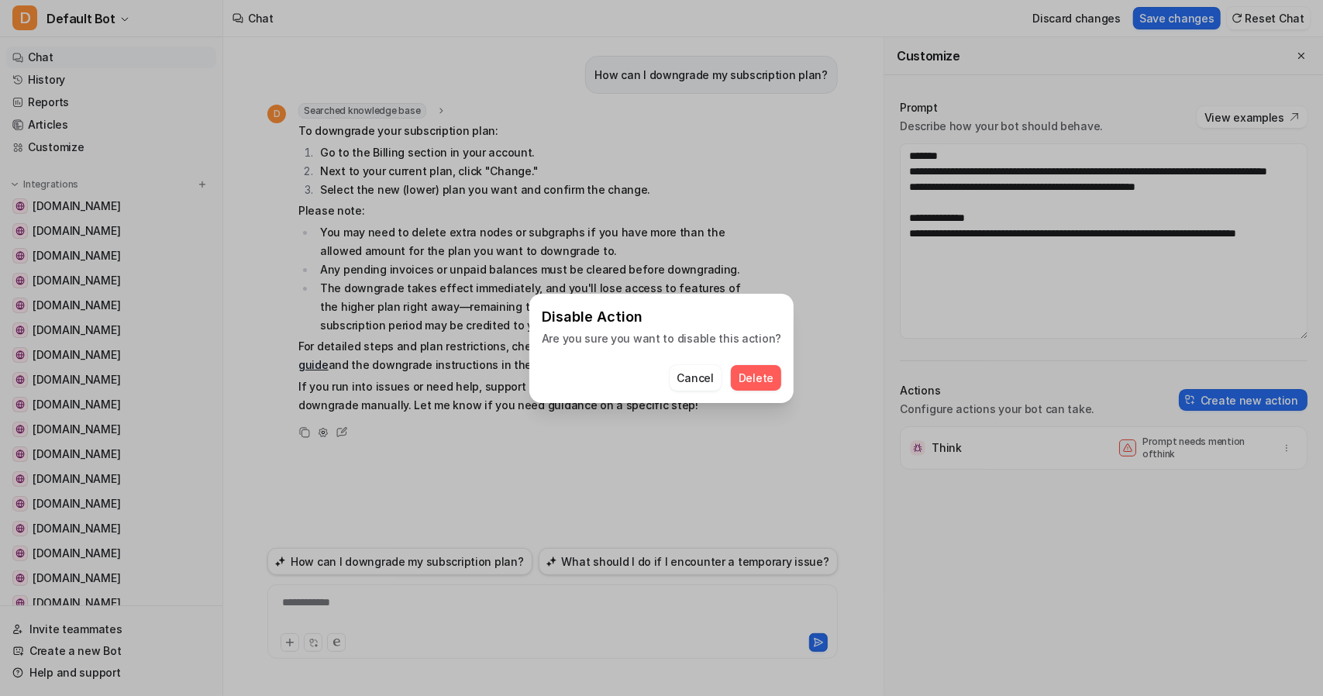
click at [740, 380] on span "Delete" at bounding box center [755, 378] width 35 height 16
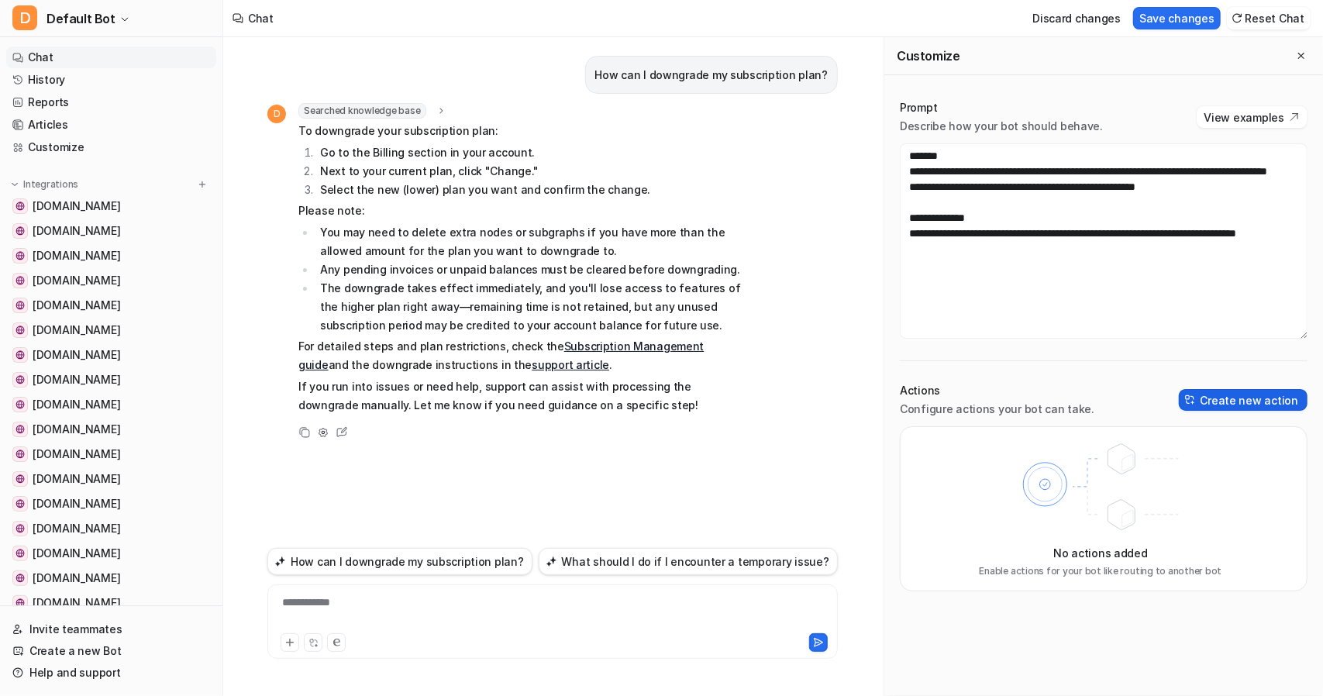
click at [1251, 399] on button "Create new action" at bounding box center [1243, 400] width 129 height 22
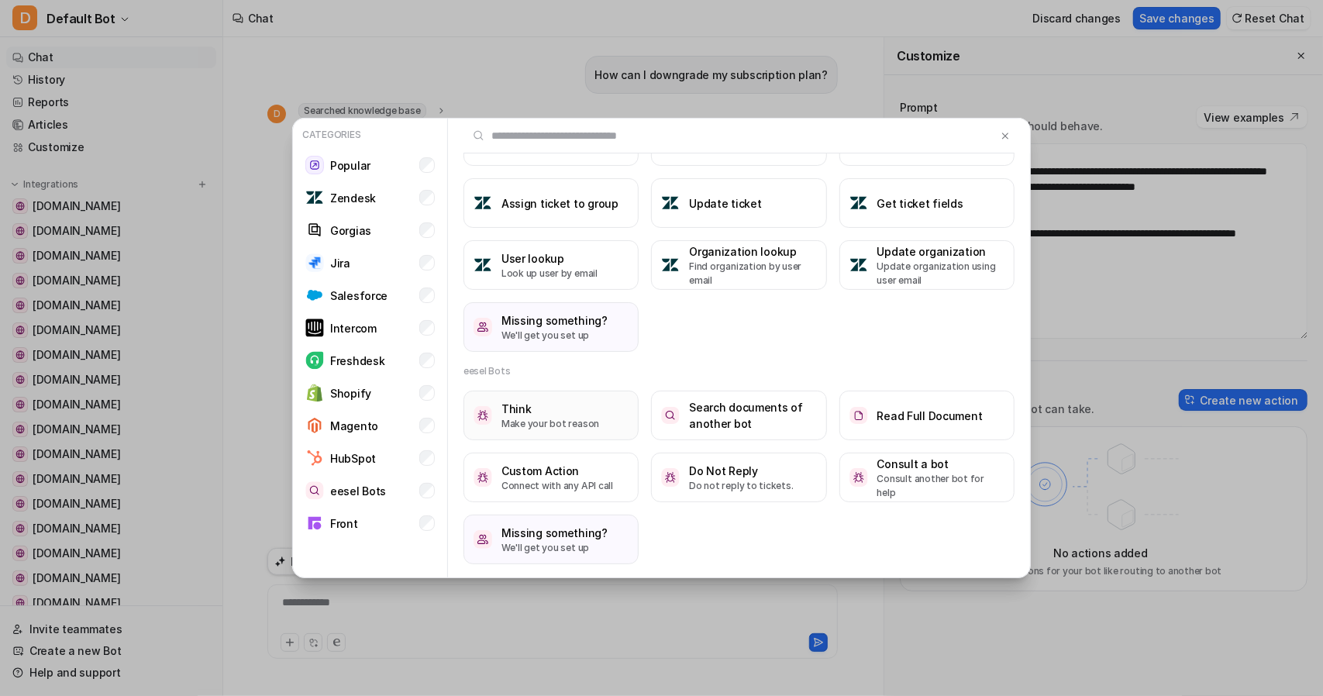
click at [525, 428] on p "Make your bot reason" at bounding box center [550, 424] width 98 height 14
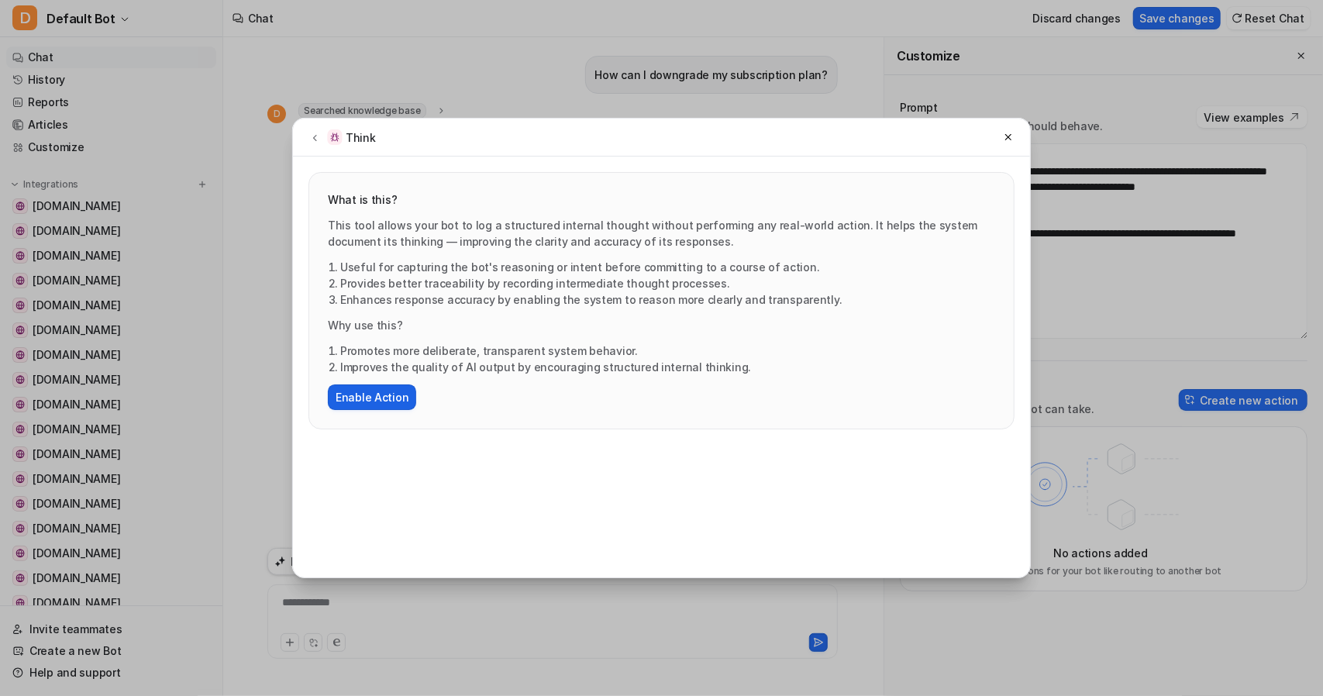
click at [356, 394] on button "Enable Action" at bounding box center [372, 397] width 88 height 26
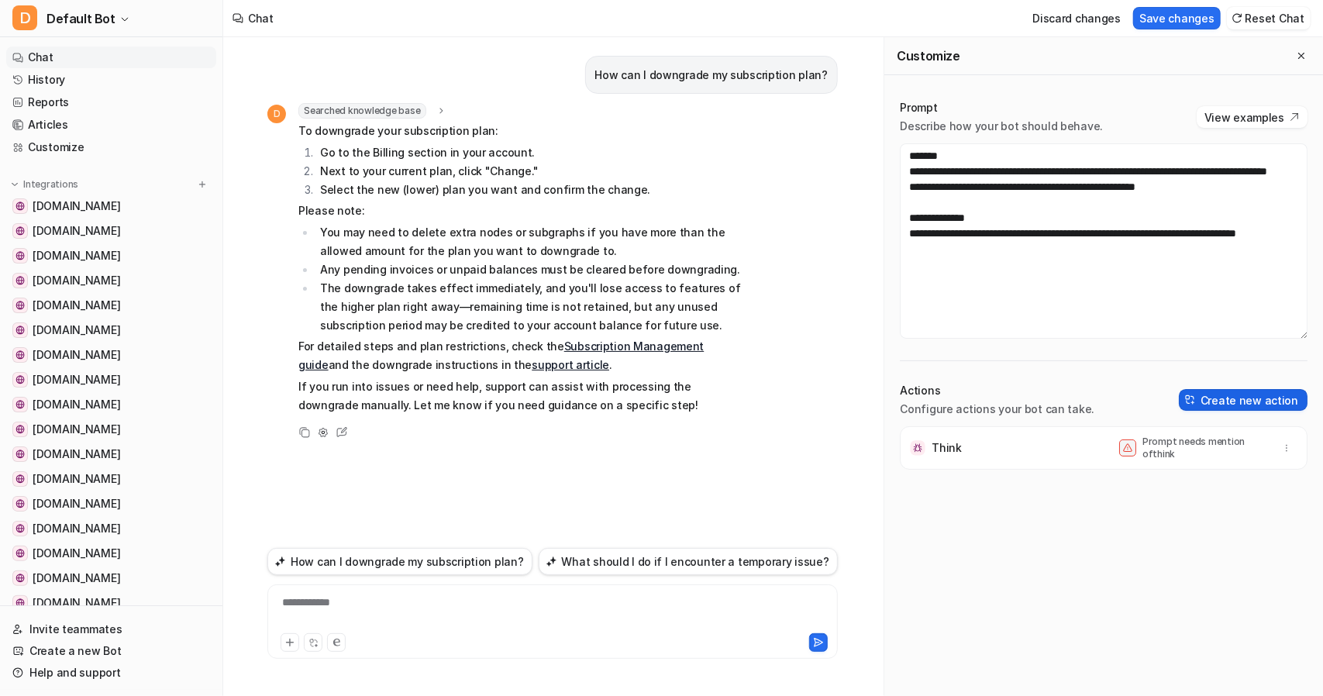
click at [1215, 393] on button "Create new action" at bounding box center [1243, 400] width 129 height 22
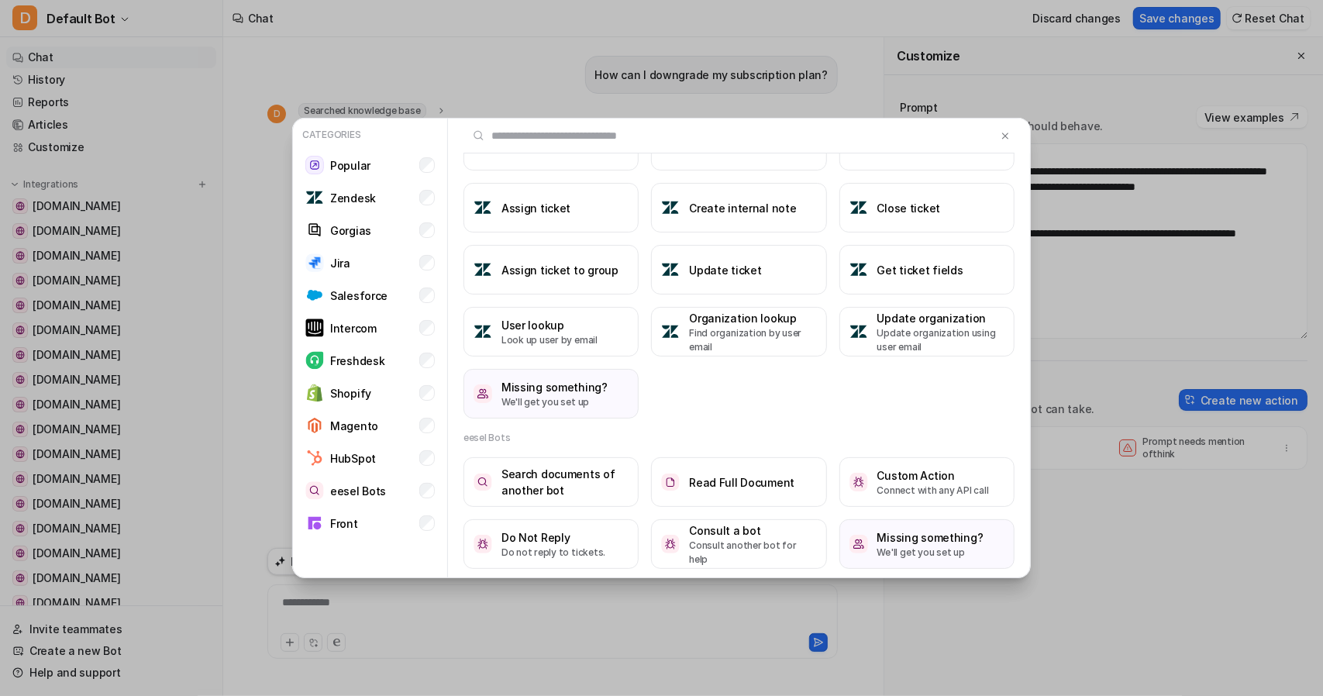
scroll to position [76, 0]
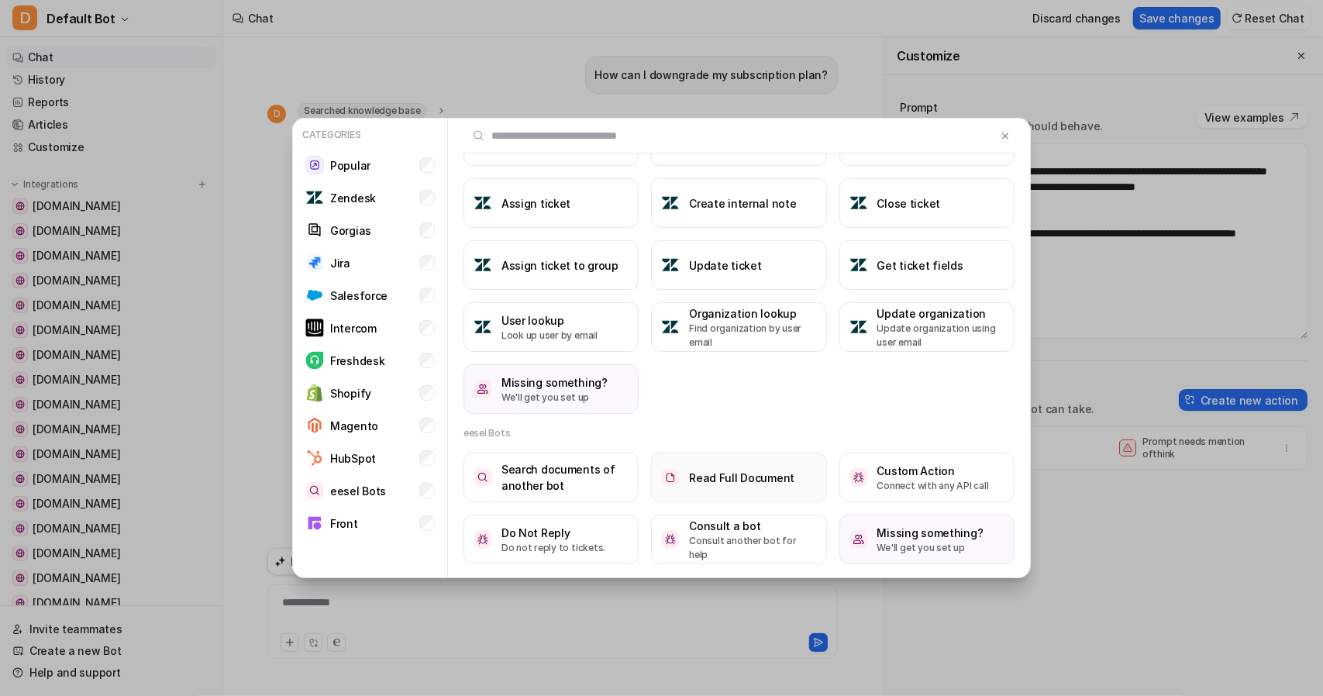
click at [759, 475] on h3 "Read Full Document" at bounding box center [741, 478] width 105 height 16
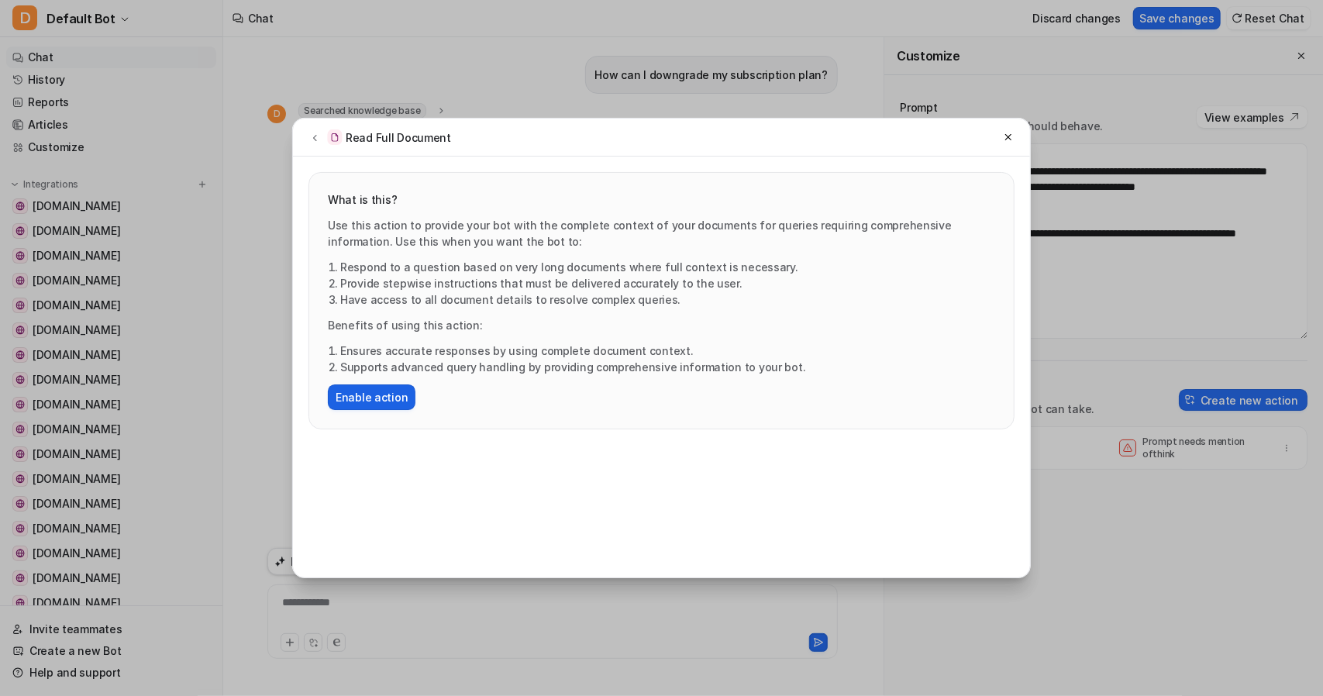
click at [348, 403] on button "Enable action" at bounding box center [372, 397] width 88 height 26
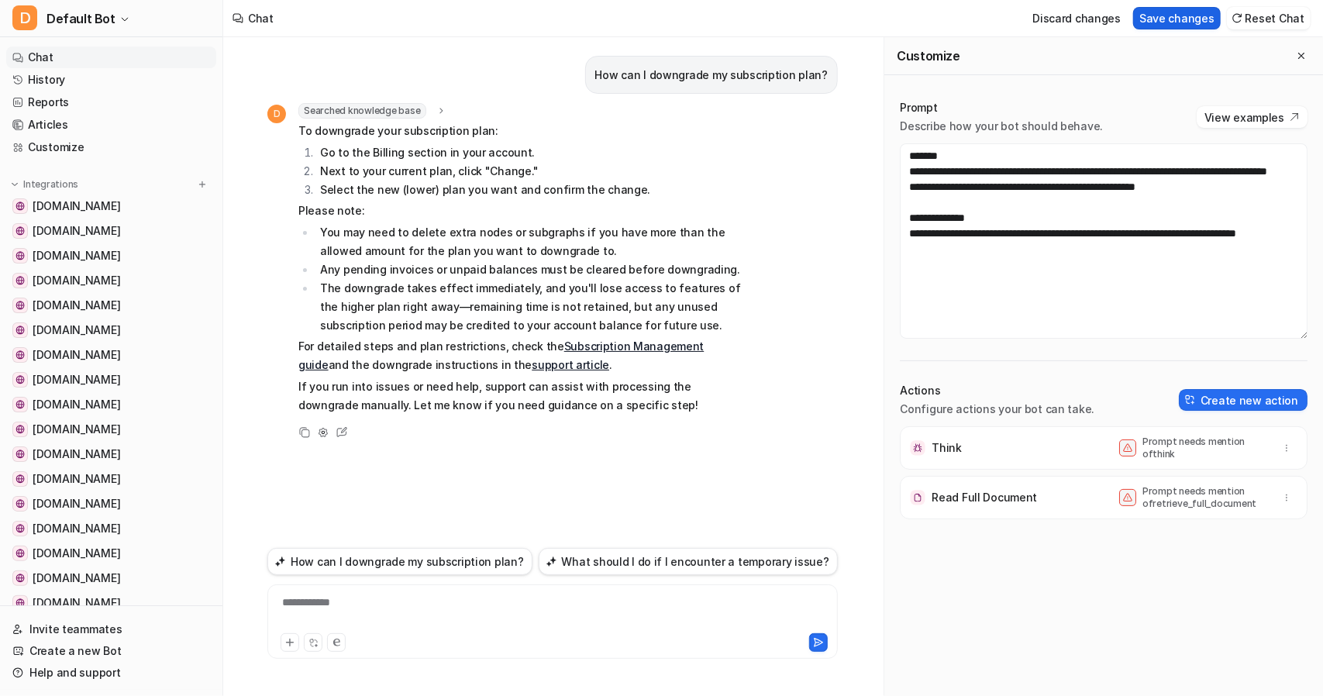
click at [1176, 15] on button "Save changes" at bounding box center [1177, 18] width 88 height 22
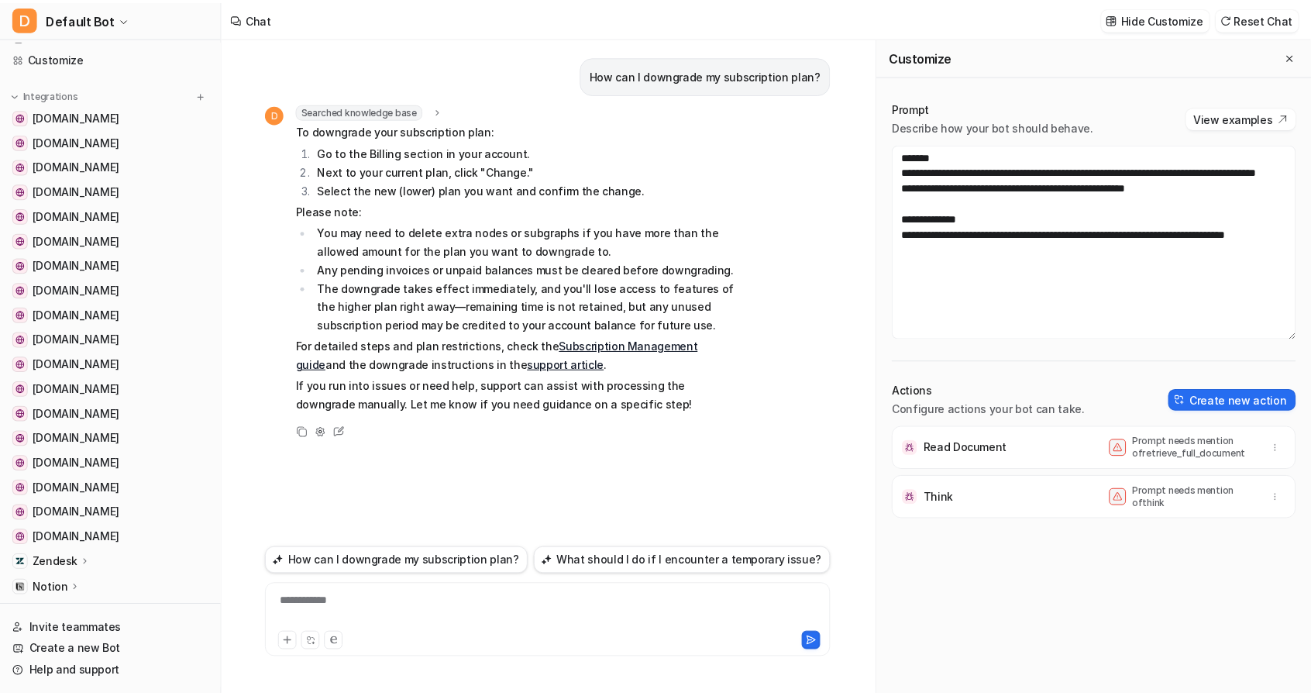
scroll to position [178, 0]
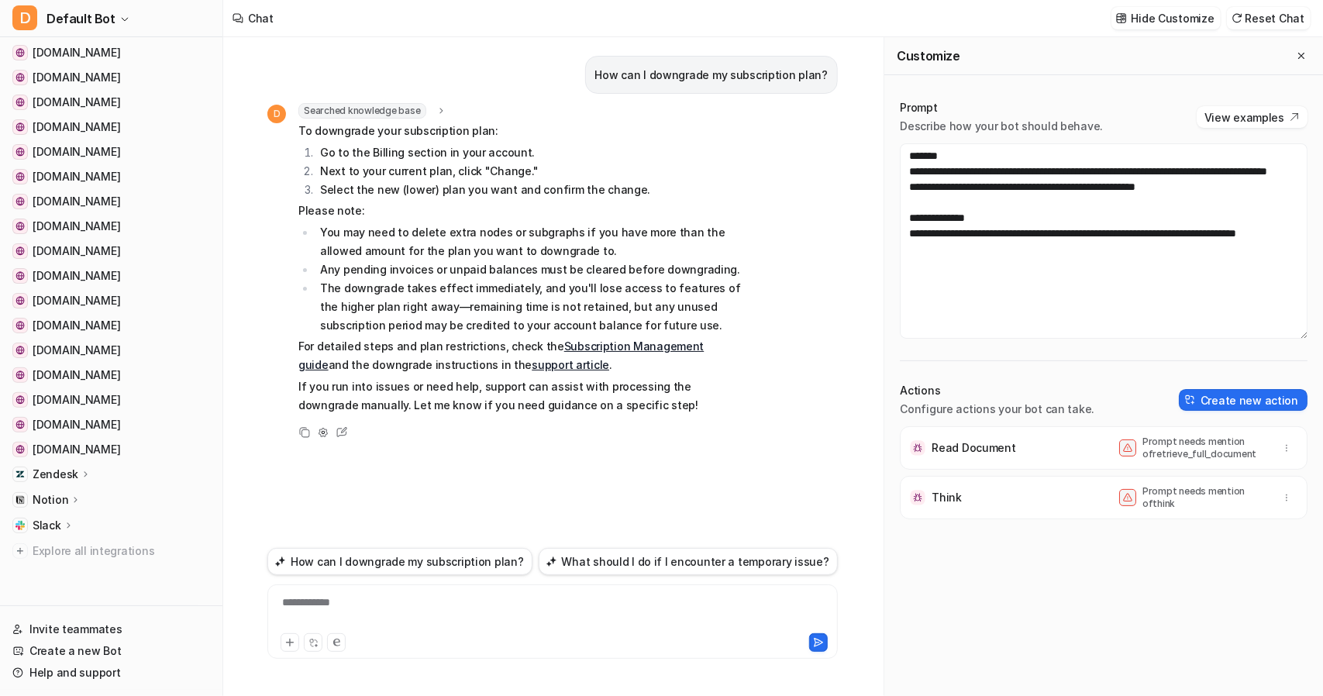
click at [81, 470] on icon at bounding box center [86, 474] width 11 height 12
click at [77, 492] on p "Overview" at bounding box center [69, 496] width 50 height 15
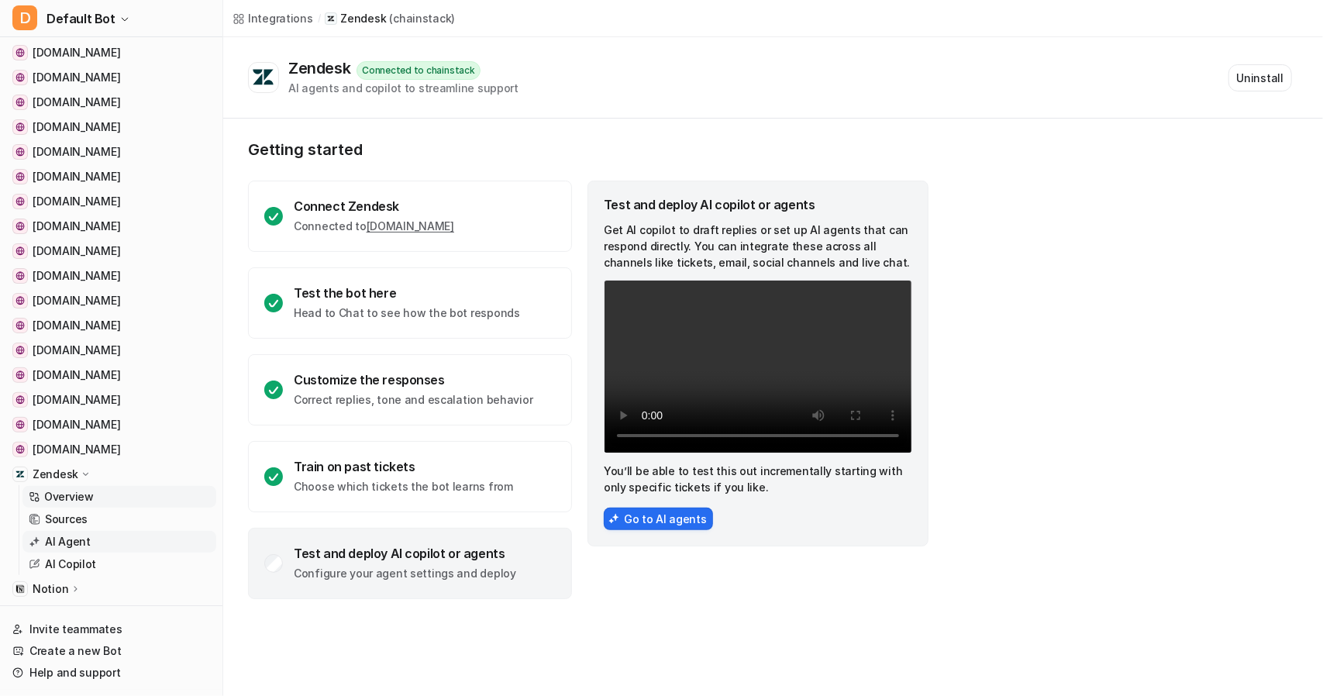
click at [74, 535] on p "AI Agent" at bounding box center [68, 541] width 46 height 15
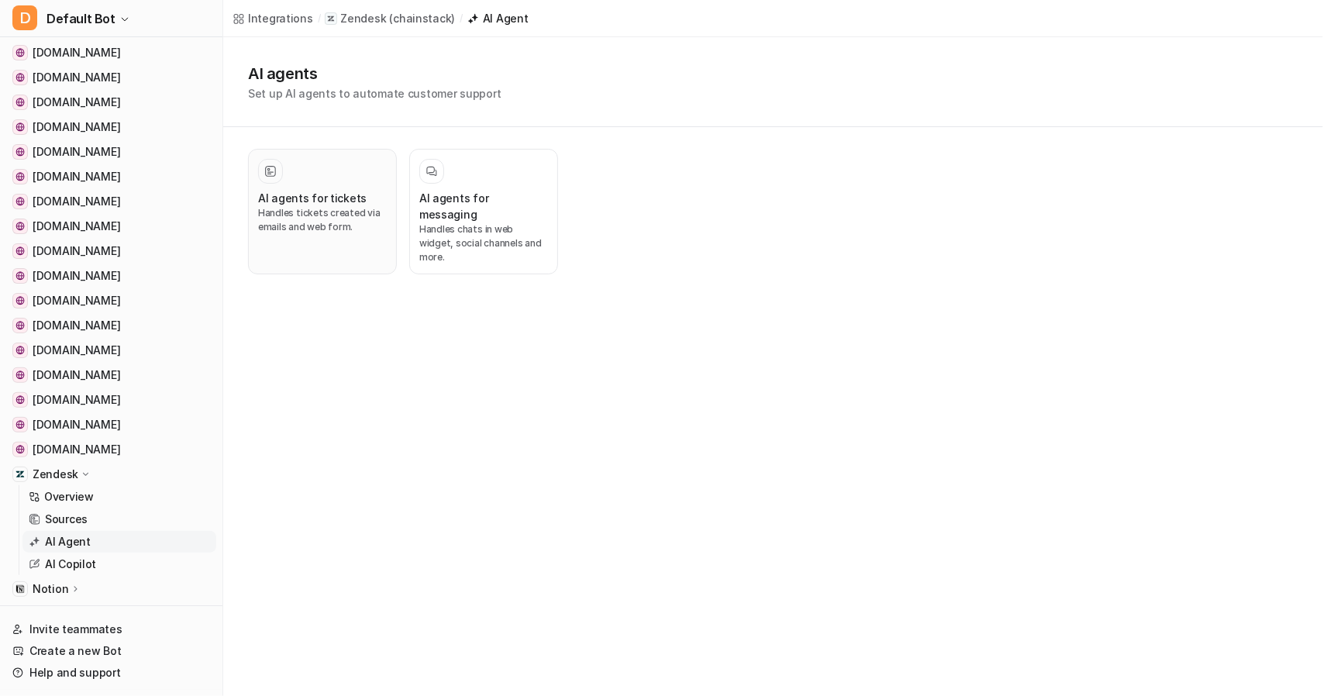
click at [305, 185] on div "AI agents for tickets Handles tickets created via emails and web form." at bounding box center [322, 211] width 129 height 105
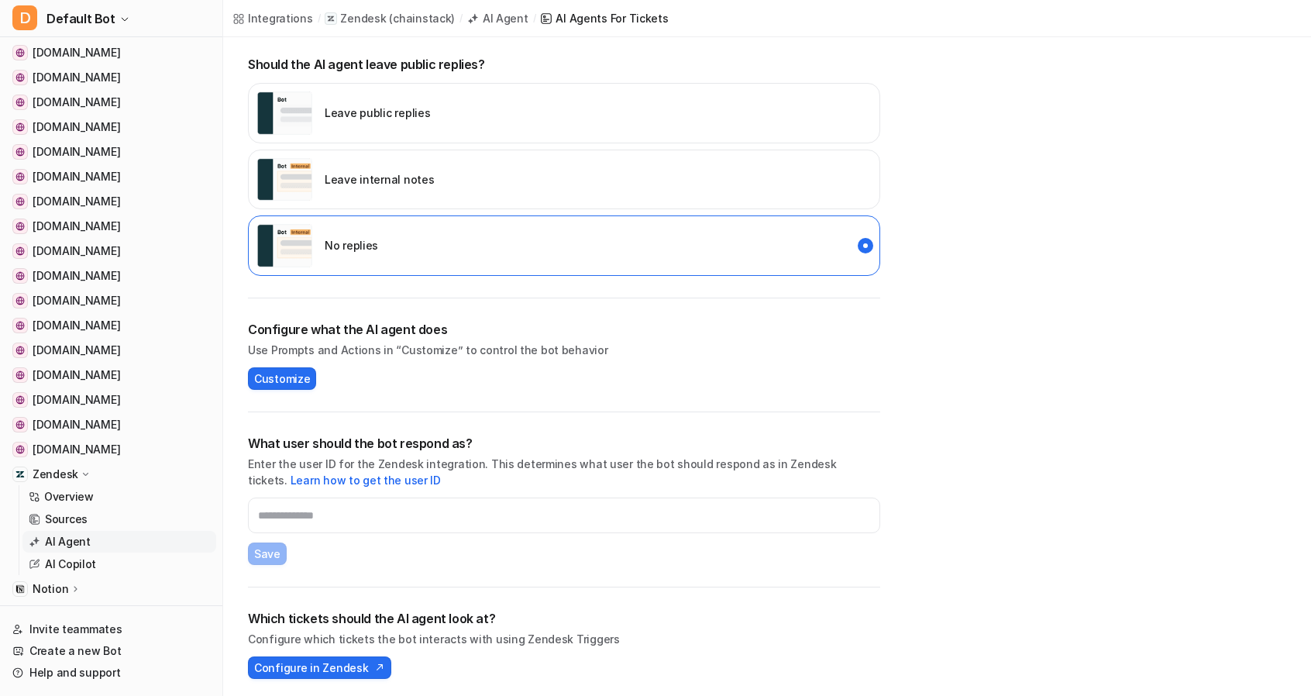
scroll to position [322, 0]
click at [287, 376] on span "Customize" at bounding box center [282, 378] width 56 height 16
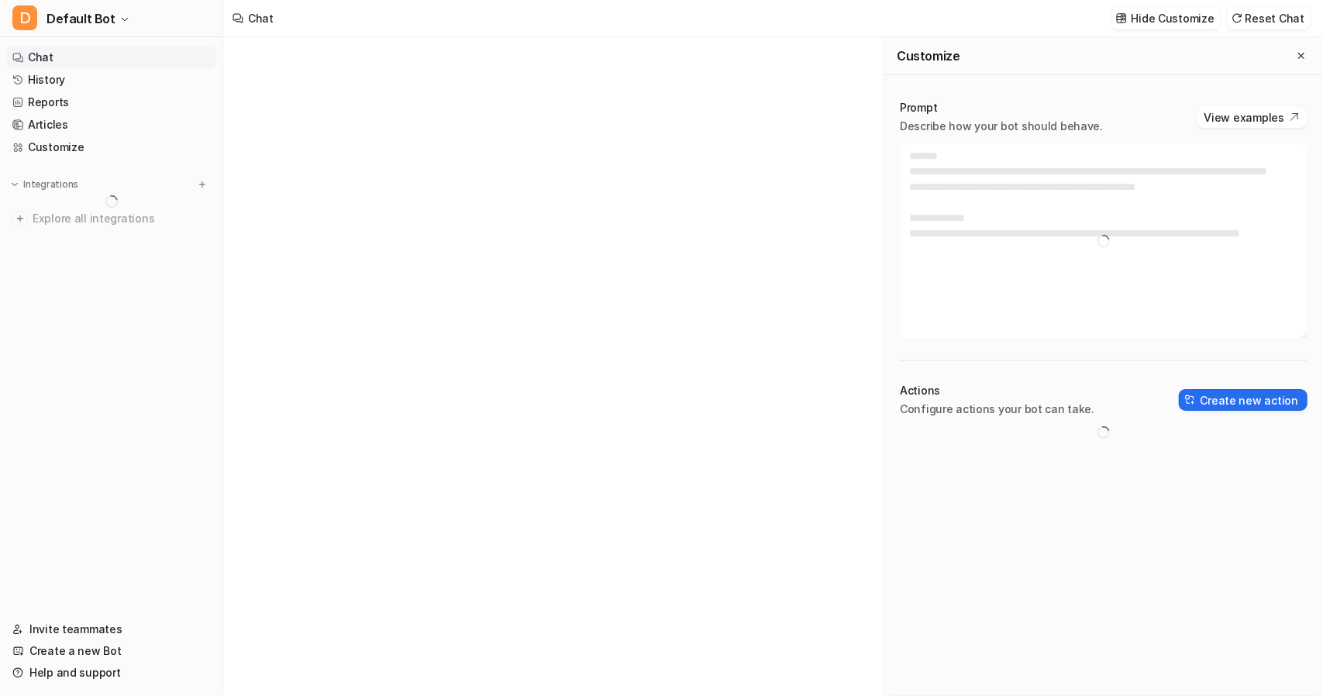
type textarea "**********"
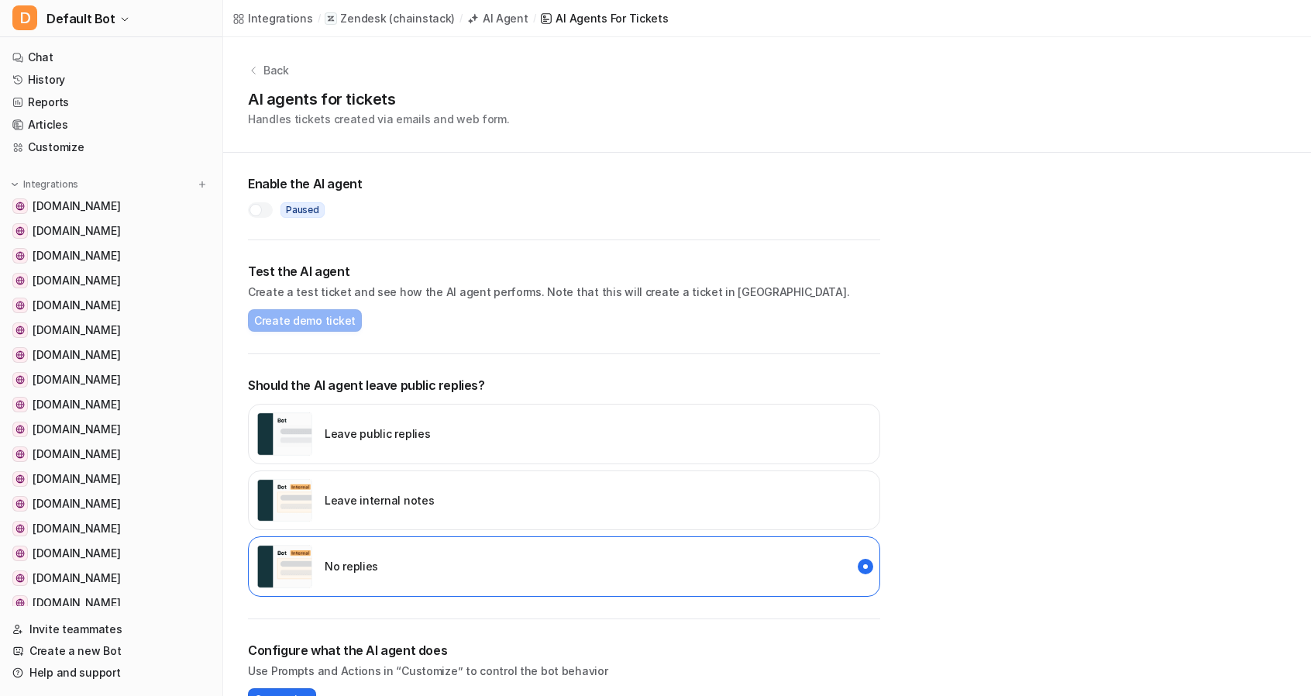
click at [256, 208] on div at bounding box center [256, 210] width 12 height 12
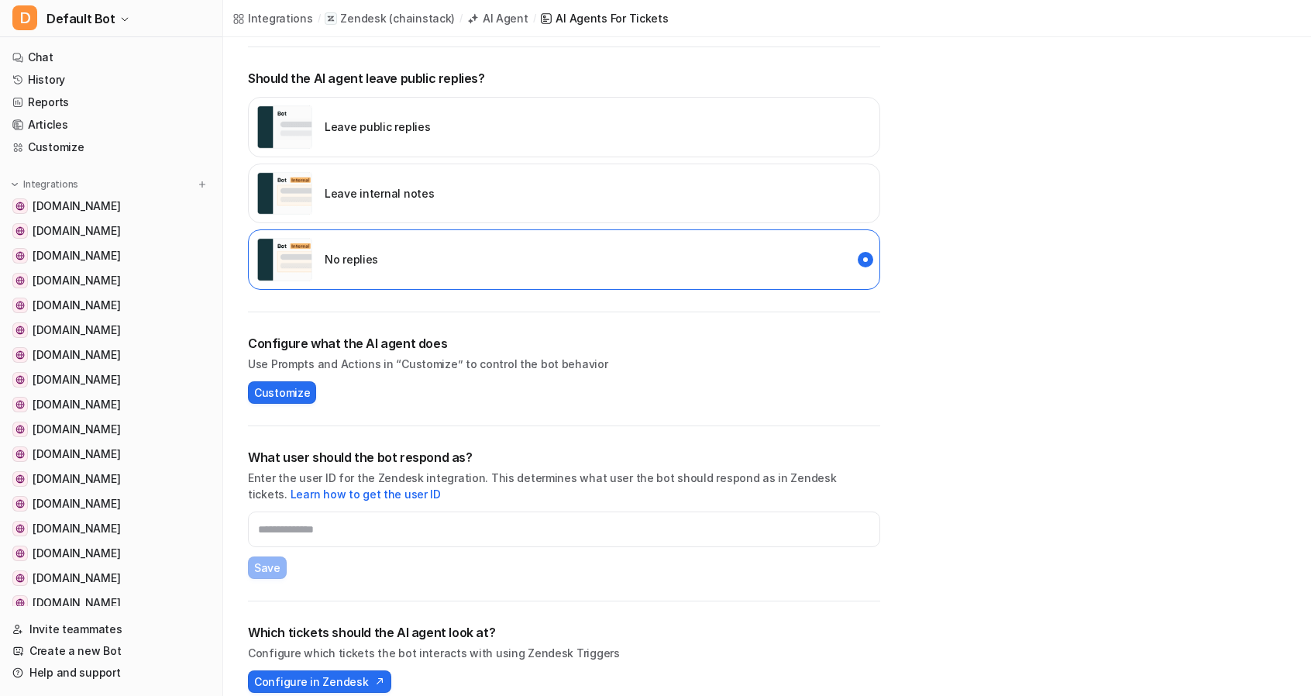
scroll to position [322, 0]
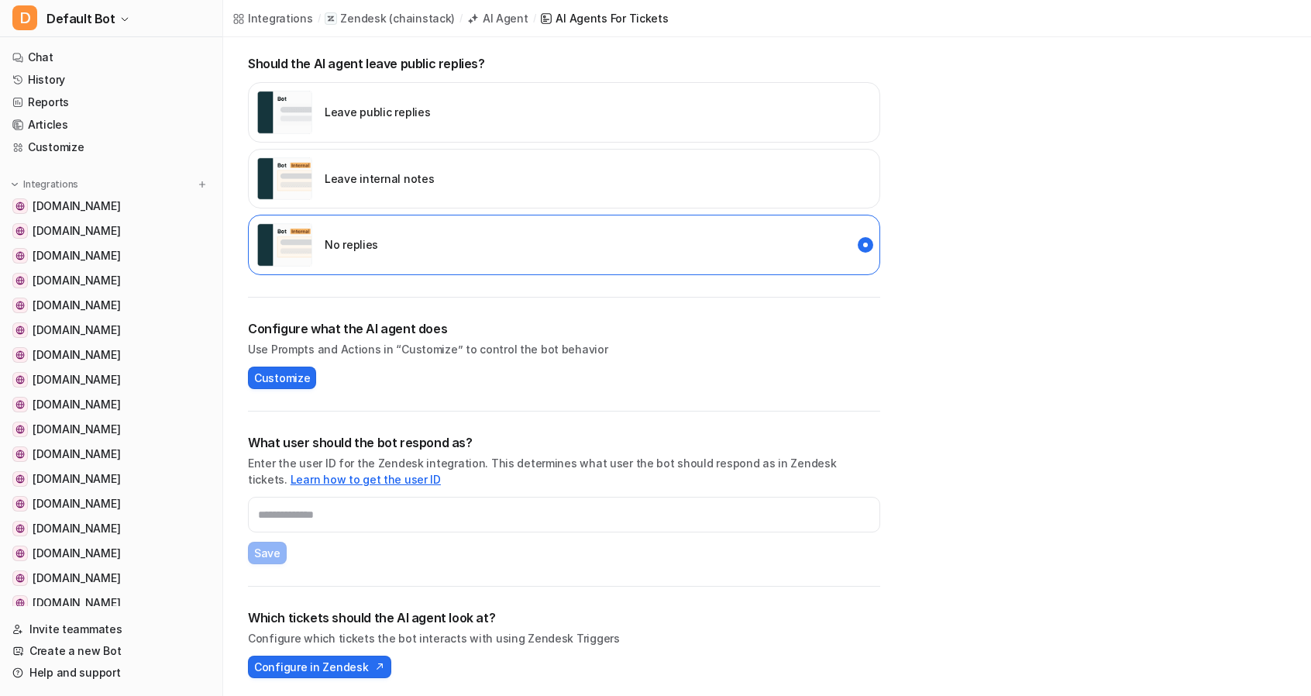
click at [291, 473] on link "Learn how to get the user ID" at bounding box center [366, 479] width 150 height 13
click at [316, 509] on input "text" at bounding box center [564, 515] width 632 height 36
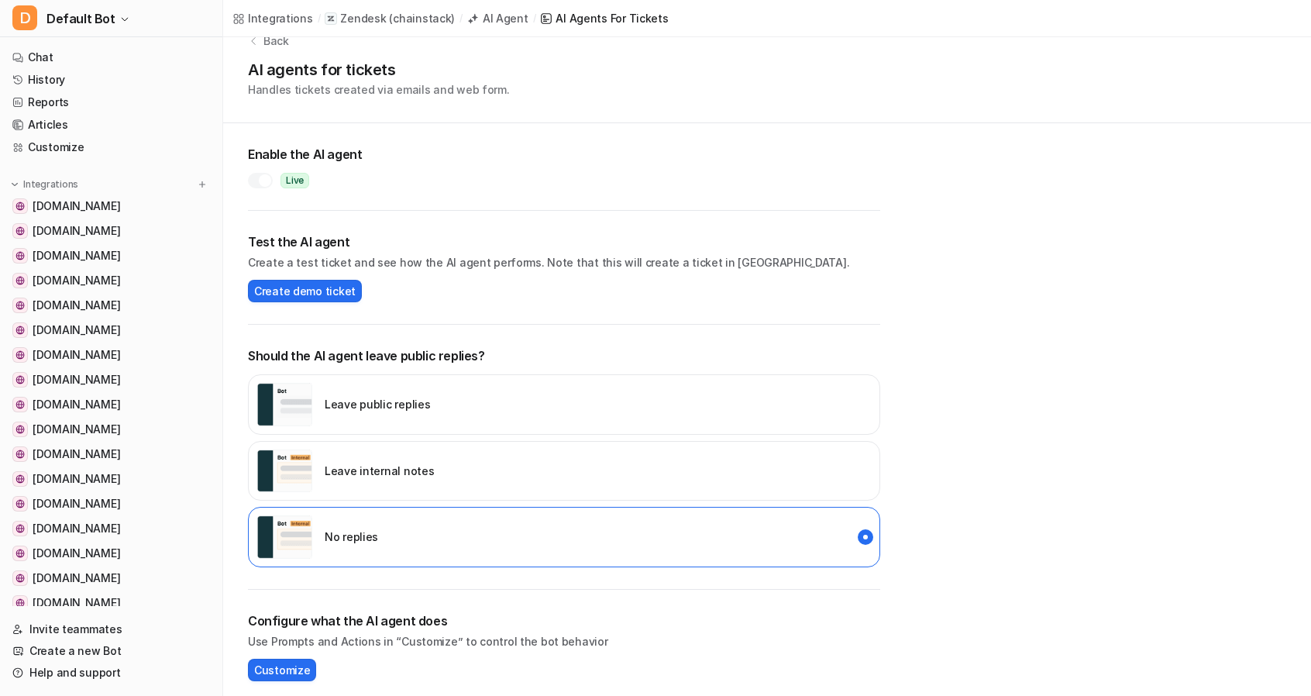
scroll to position [12, 0]
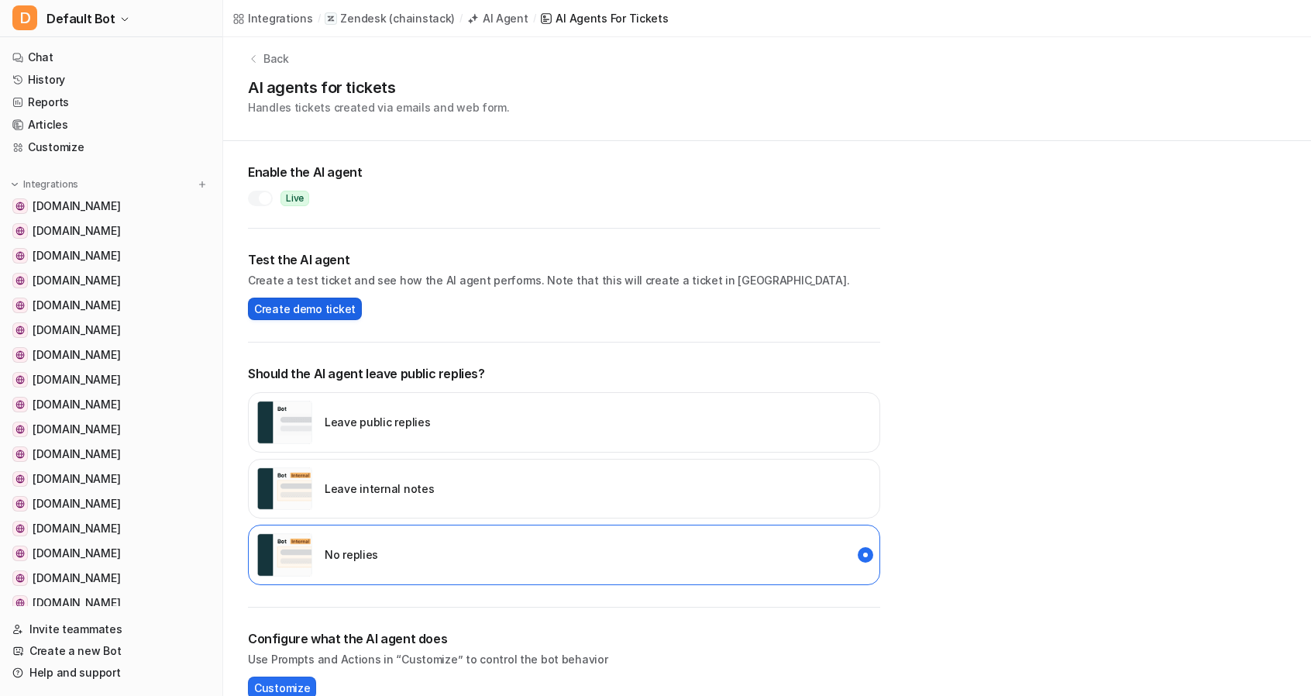
click at [298, 311] on span "Create demo ticket" at bounding box center [305, 309] width 102 height 16
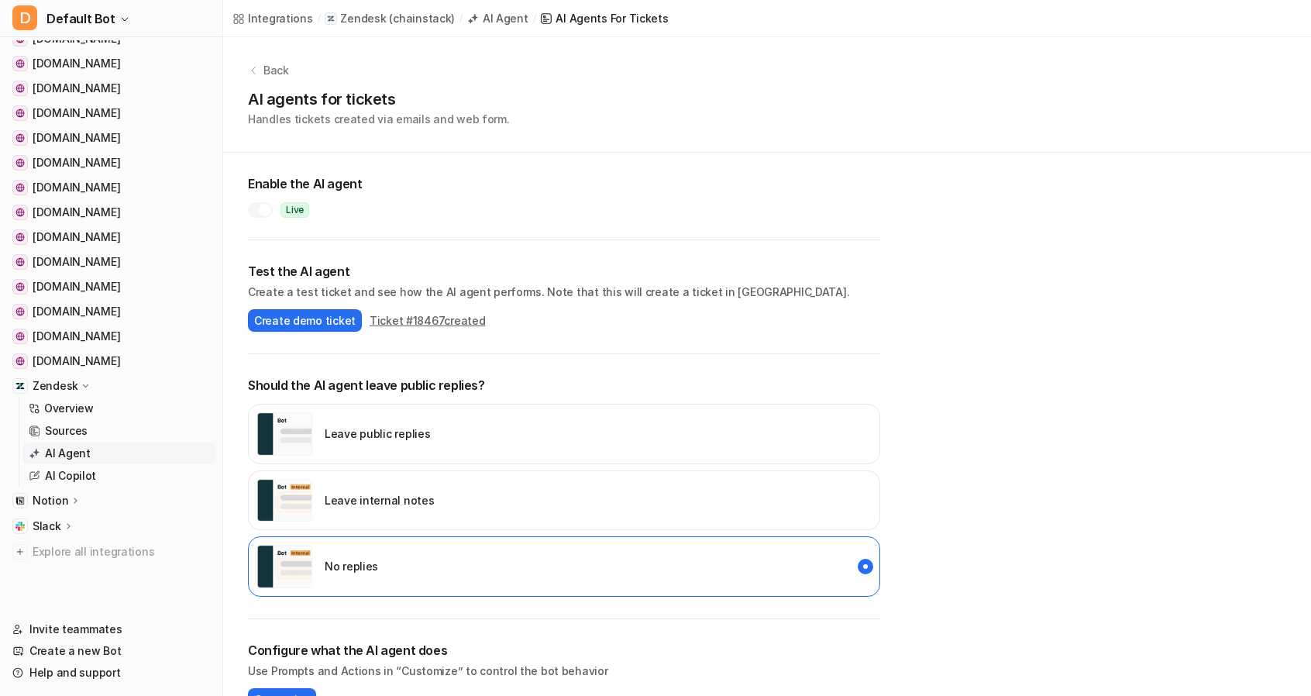
scroll to position [310, 0]
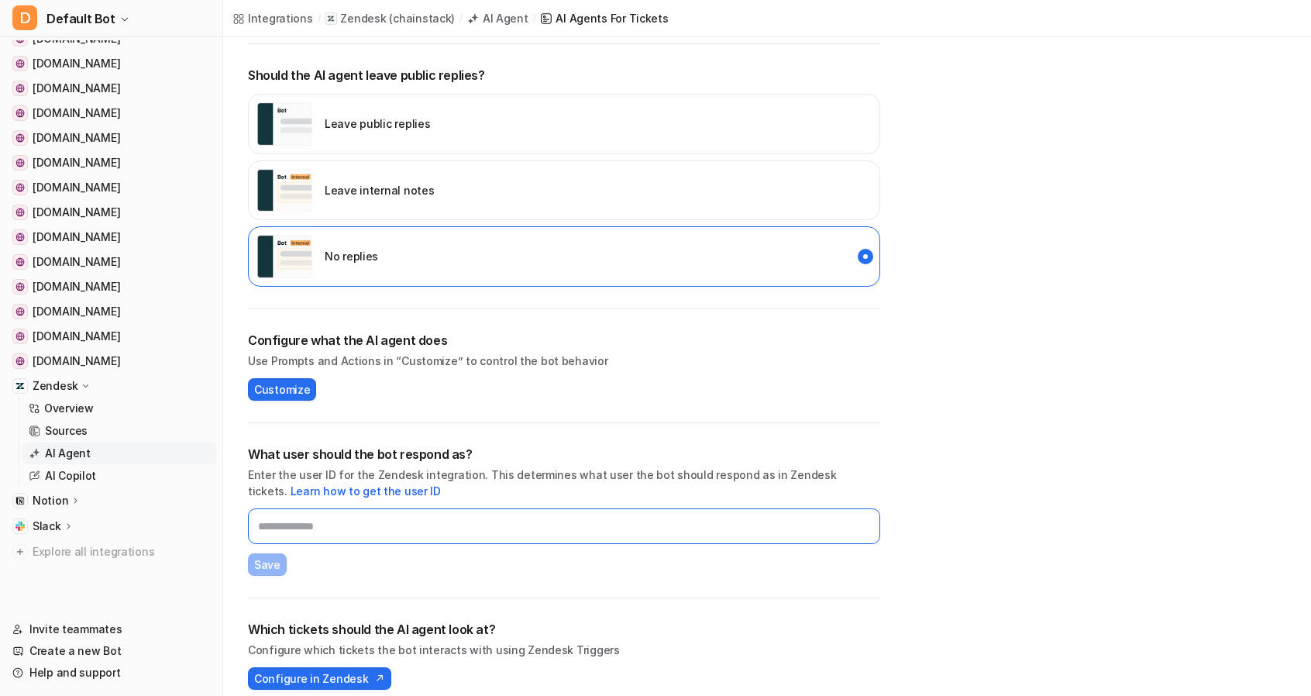
click at [318, 508] on input "text" at bounding box center [564, 526] width 632 height 36
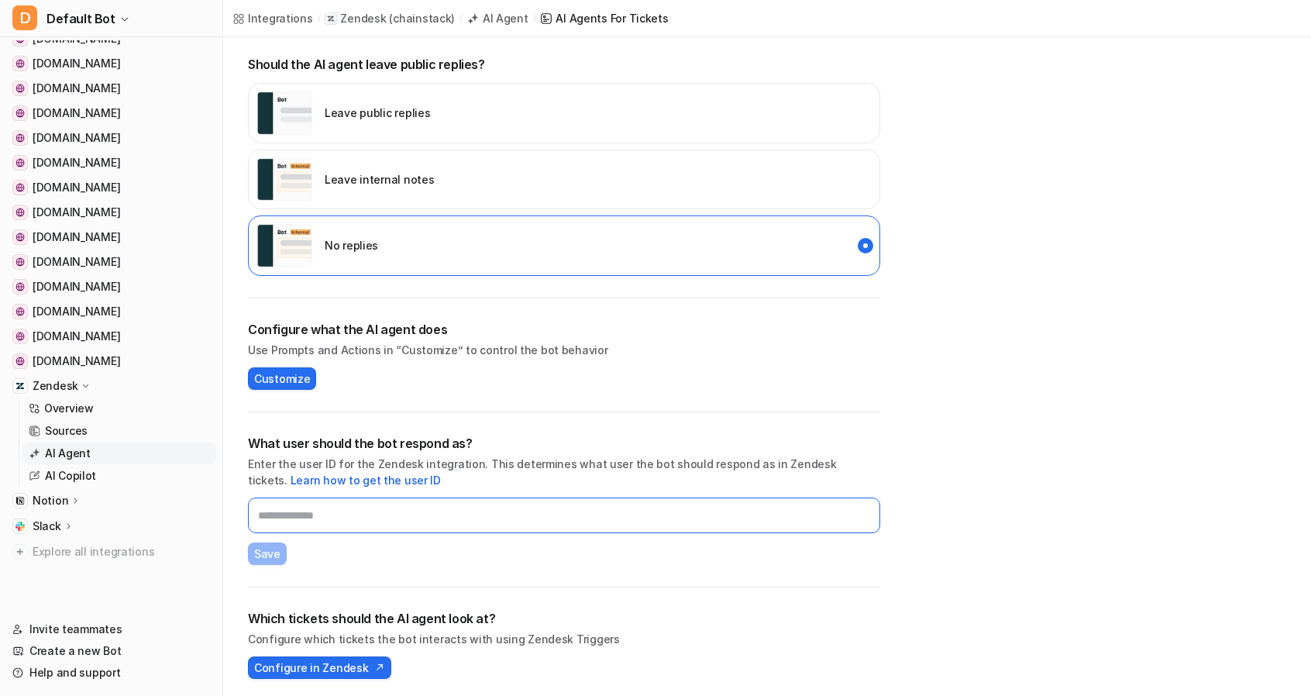
scroll to position [322, 0]
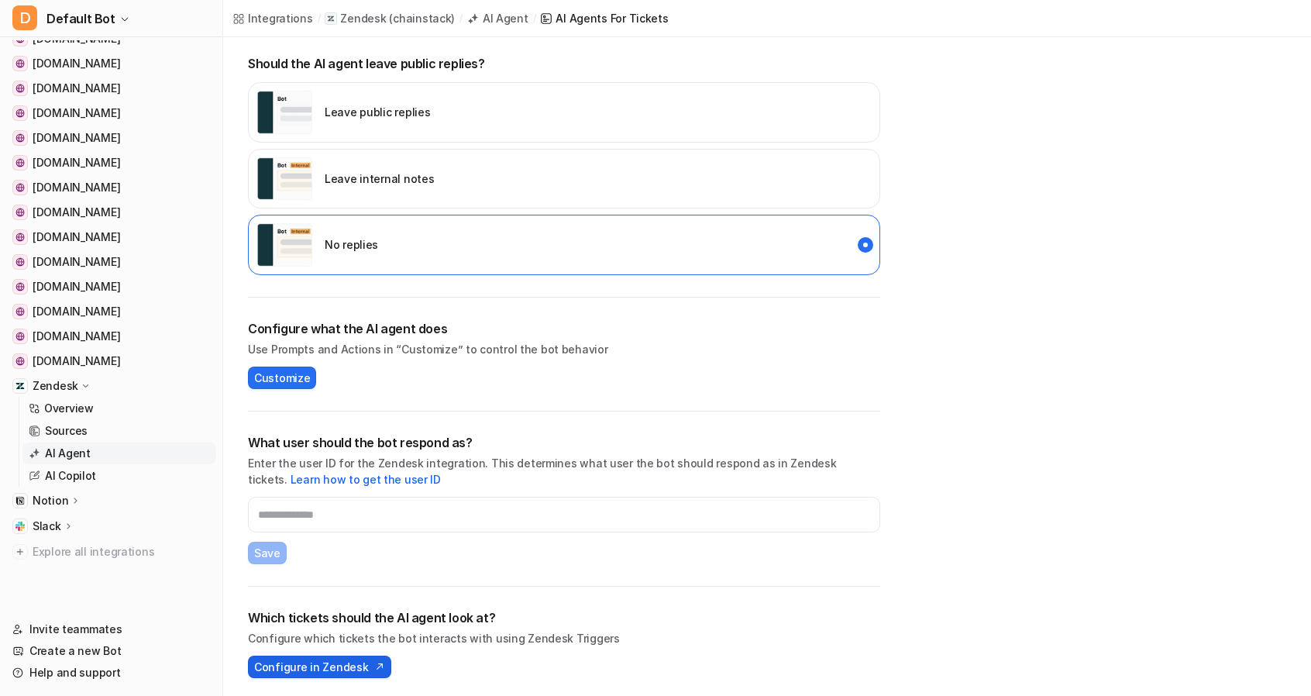
click at [315, 670] on span "Configure in Zendesk" at bounding box center [311, 667] width 114 height 16
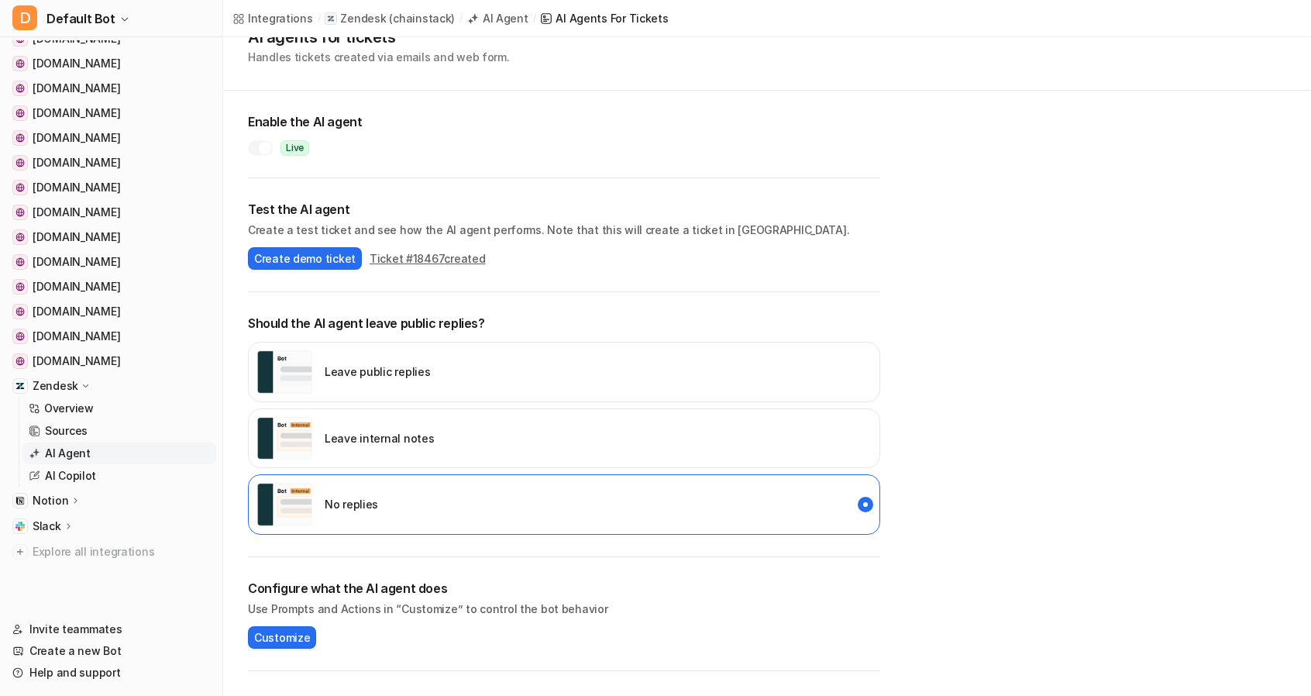
scroll to position [206, 0]
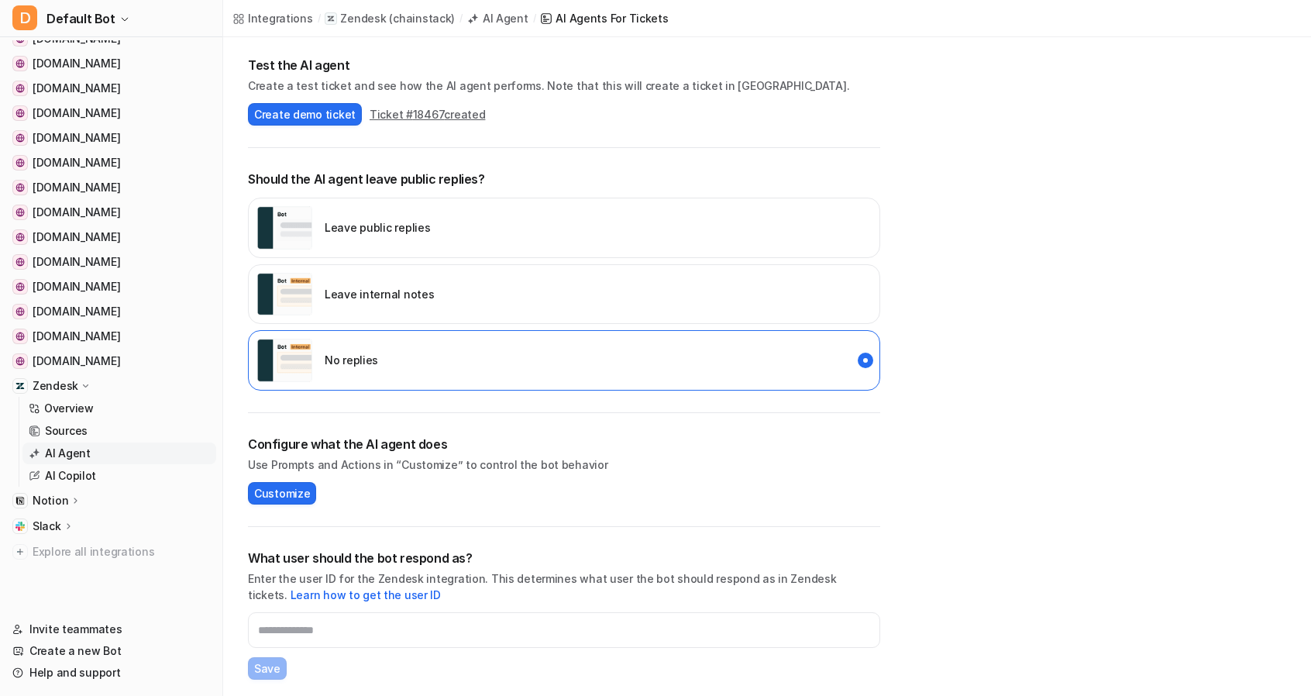
click at [426, 291] on div "Leave internal notes" at bounding box center [564, 294] width 632 height 60
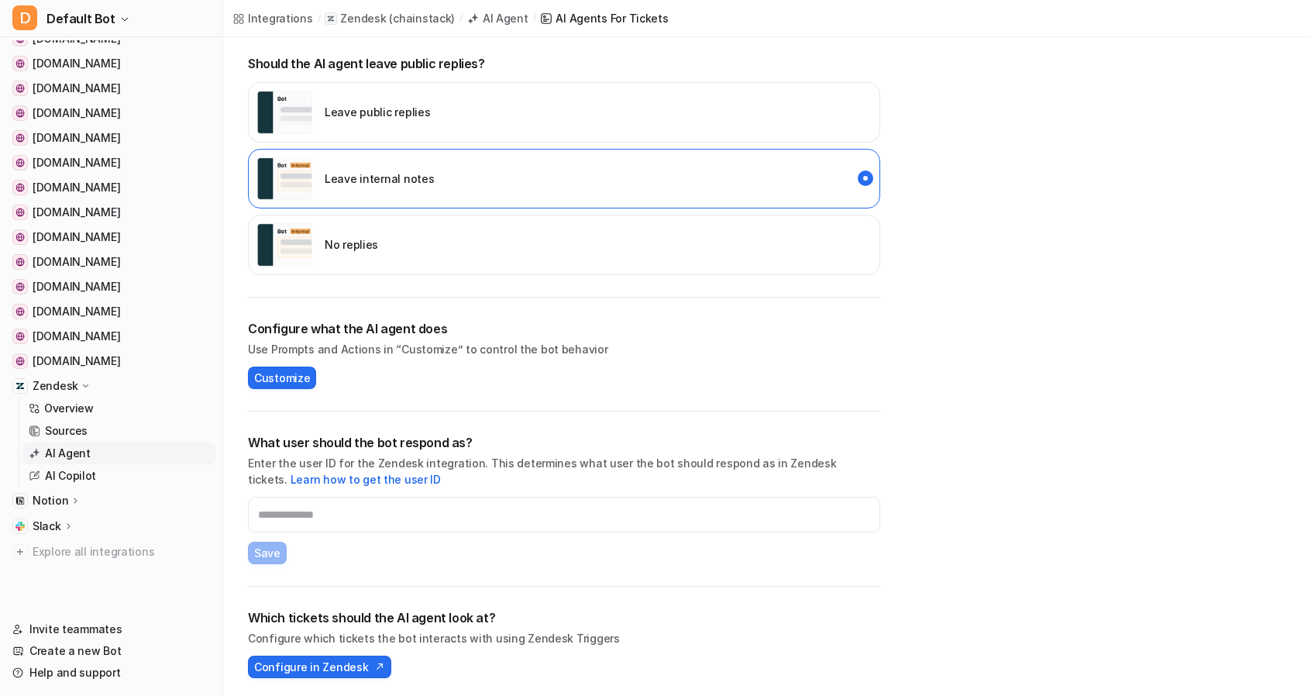
scroll to position [0, 0]
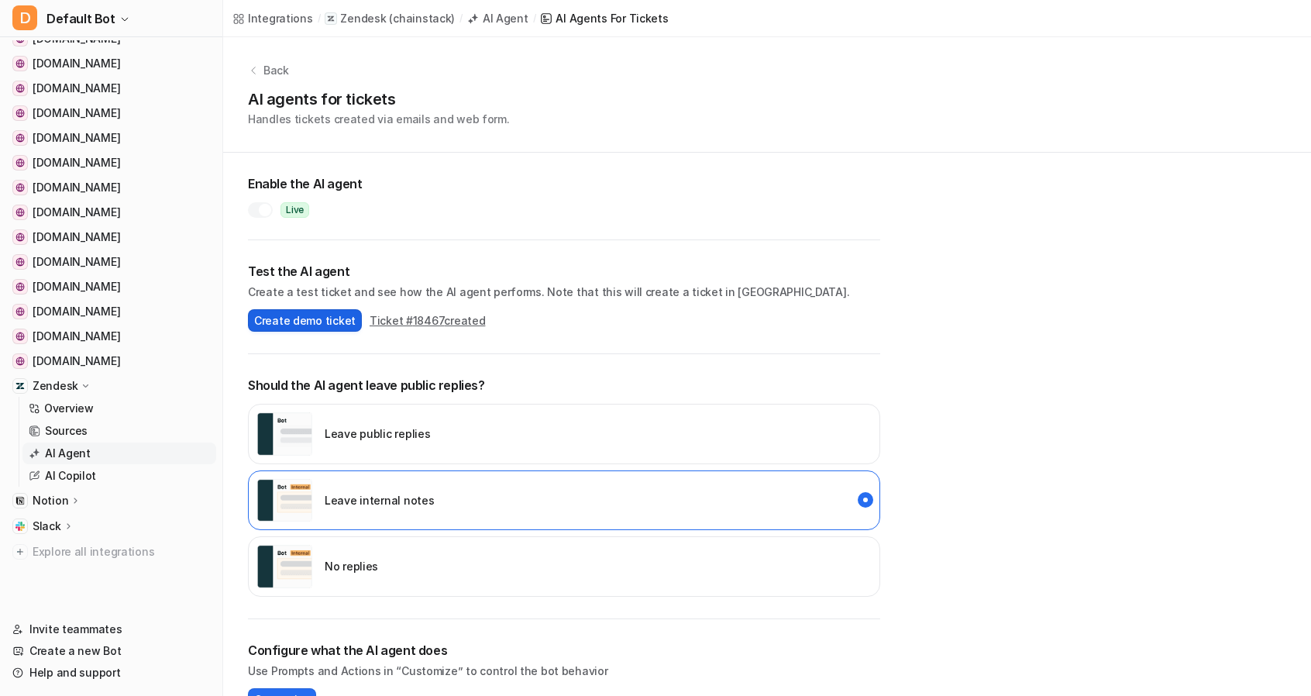
click at [315, 318] on span "Create demo ticket" at bounding box center [305, 320] width 102 height 16
click at [258, 205] on div at bounding box center [260, 209] width 25 height 15
